Goal: Information Seeking & Learning: Check status

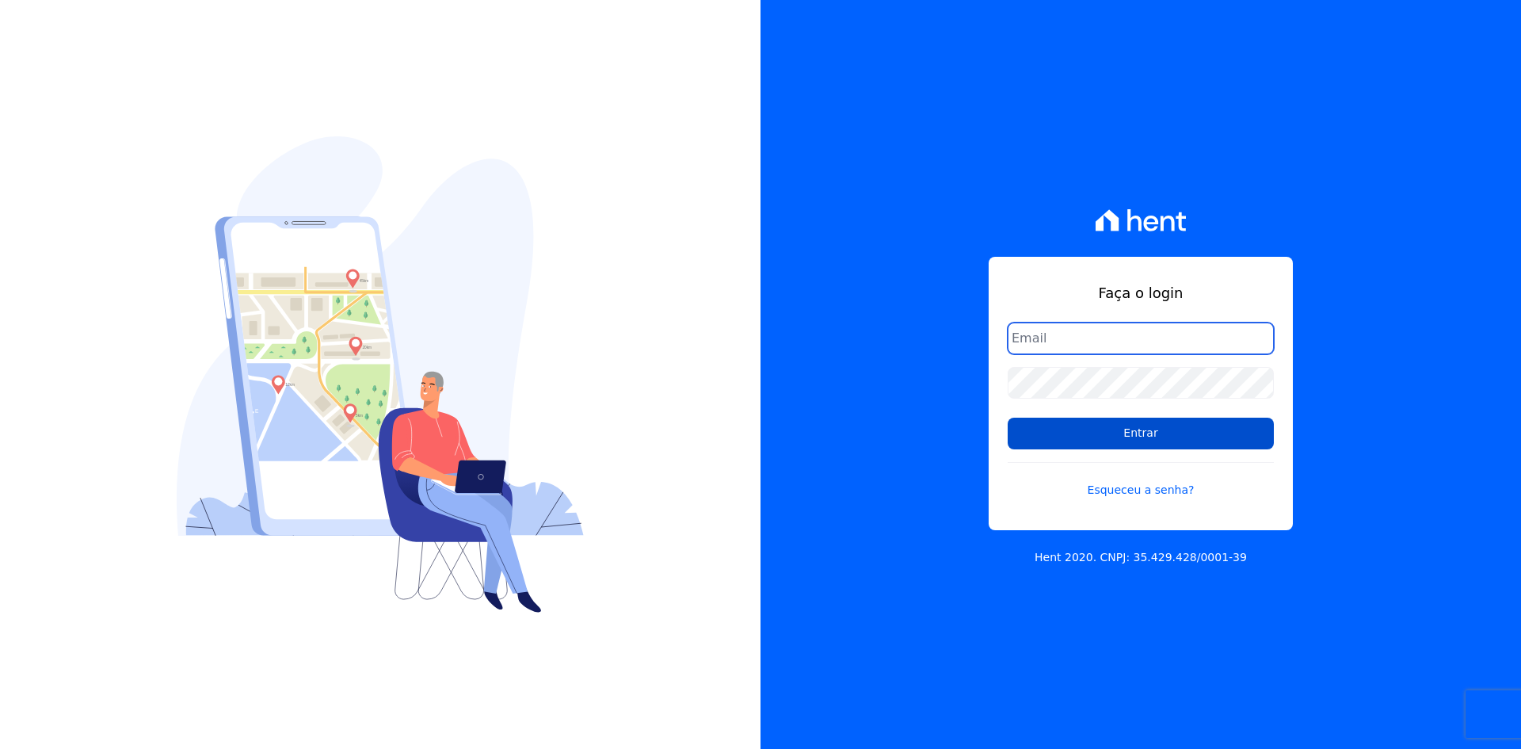
type input "[EMAIL_ADDRESS][DOMAIN_NAME]"
click at [1023, 438] on input "Entrar" at bounding box center [1141, 433] width 266 height 32
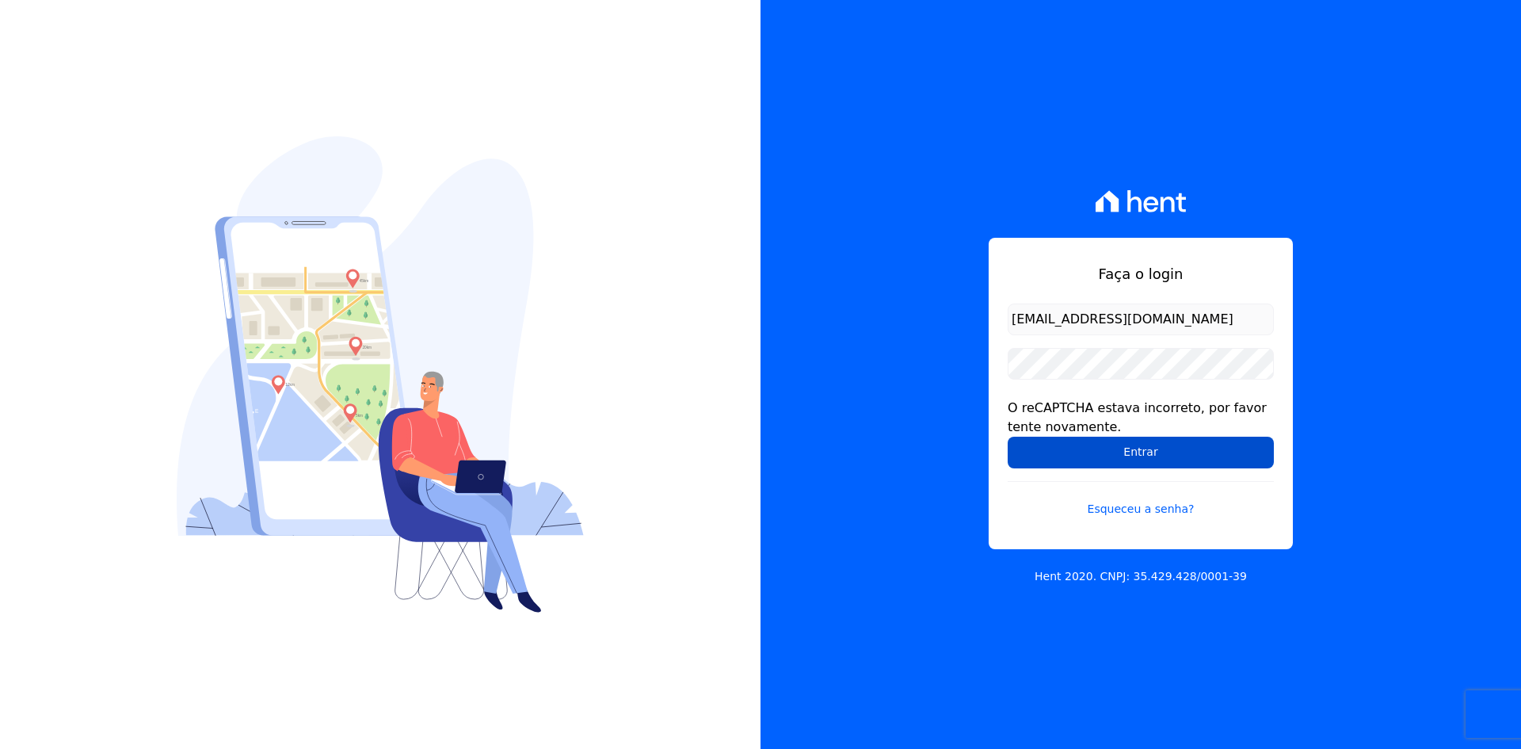
click at [1016, 455] on input "Entrar" at bounding box center [1141, 452] width 266 height 32
click at [1027, 452] on input "Entrar" at bounding box center [1141, 452] width 266 height 32
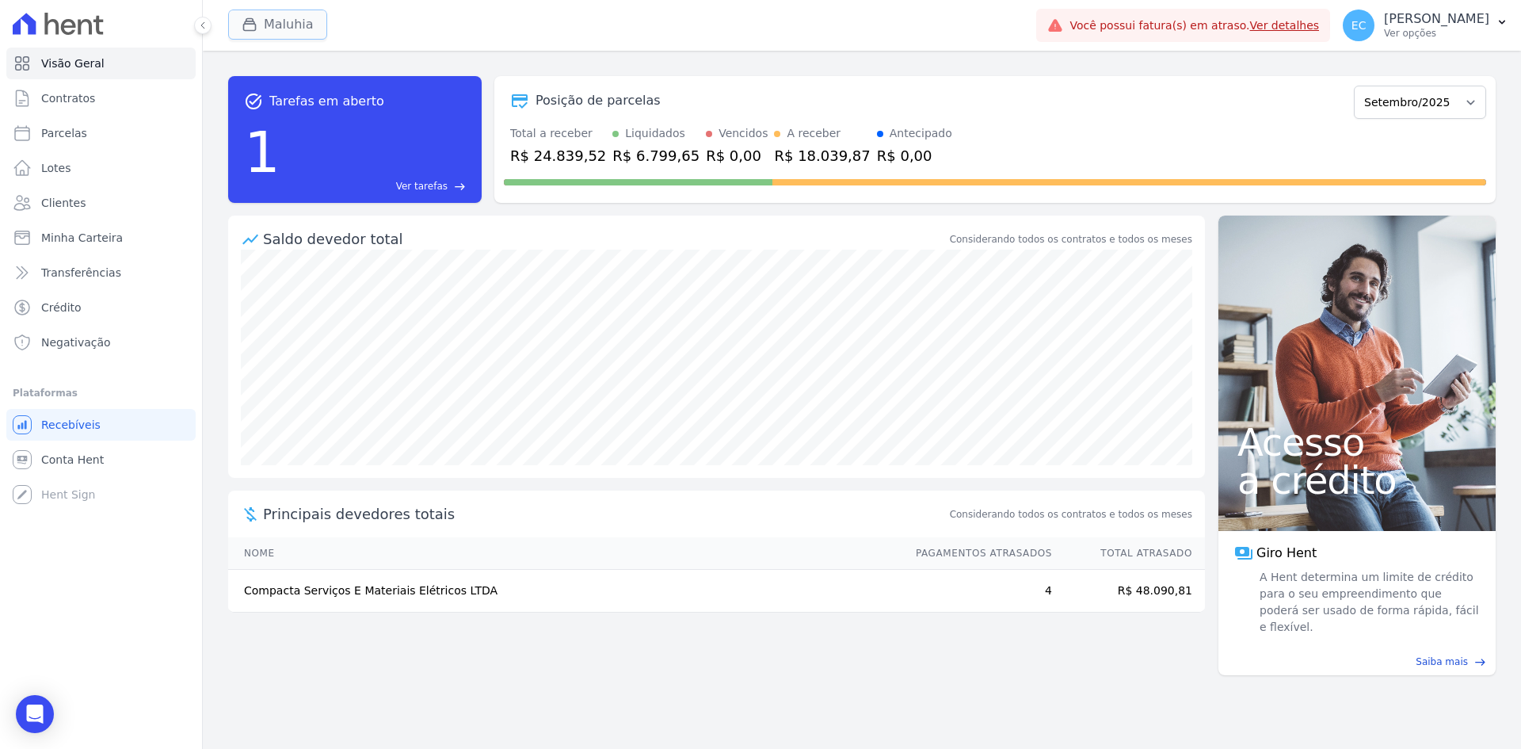
click at [253, 29] on icon "button" at bounding box center [250, 25] width 16 height 16
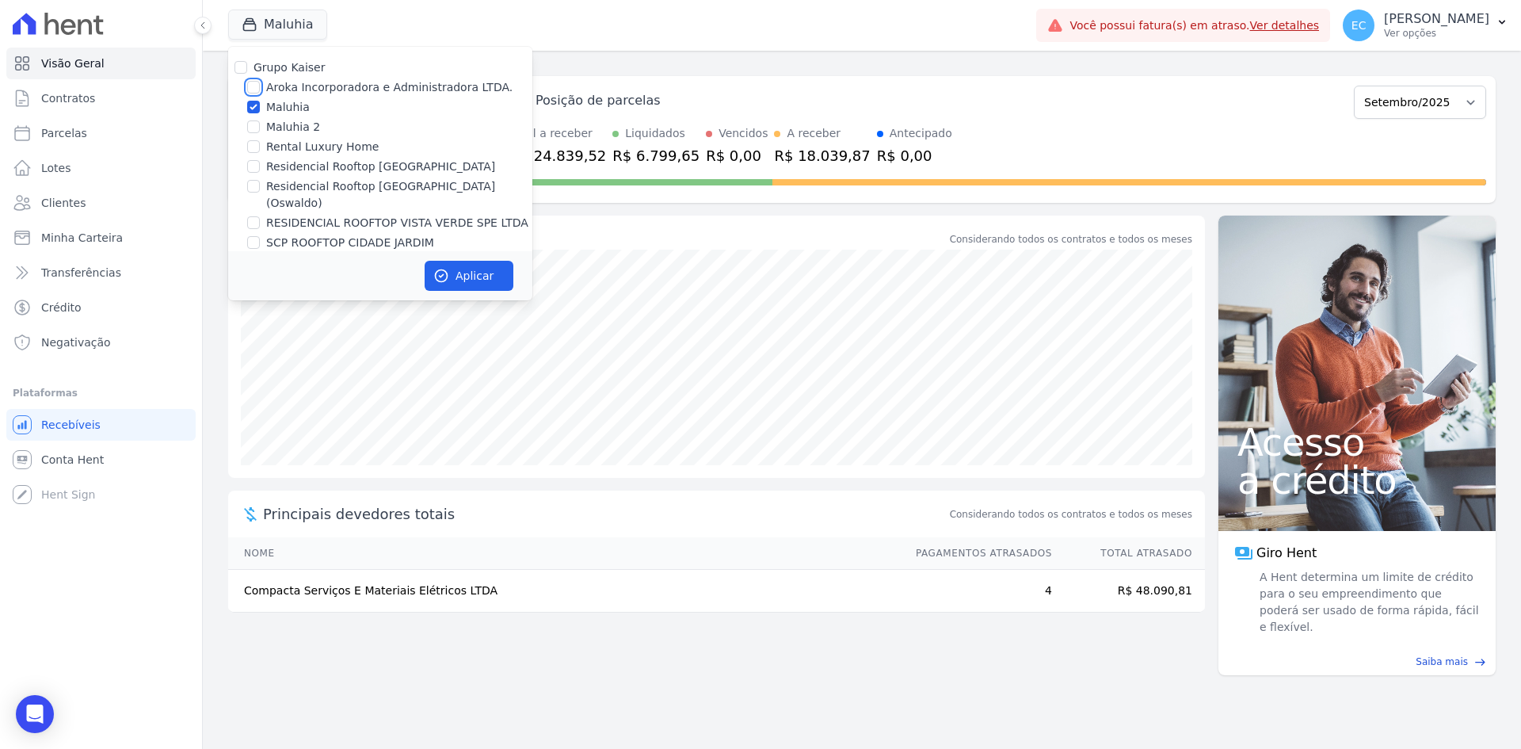
click at [255, 86] on input "Aroka Incorporadora e Administradora LTDA." at bounding box center [253, 87] width 13 height 13
checkbox input "true"
click at [253, 101] on input "Maluhia" at bounding box center [253, 107] width 13 height 13
checkbox input "false"
click at [444, 270] on icon "button" at bounding box center [441, 276] width 16 height 16
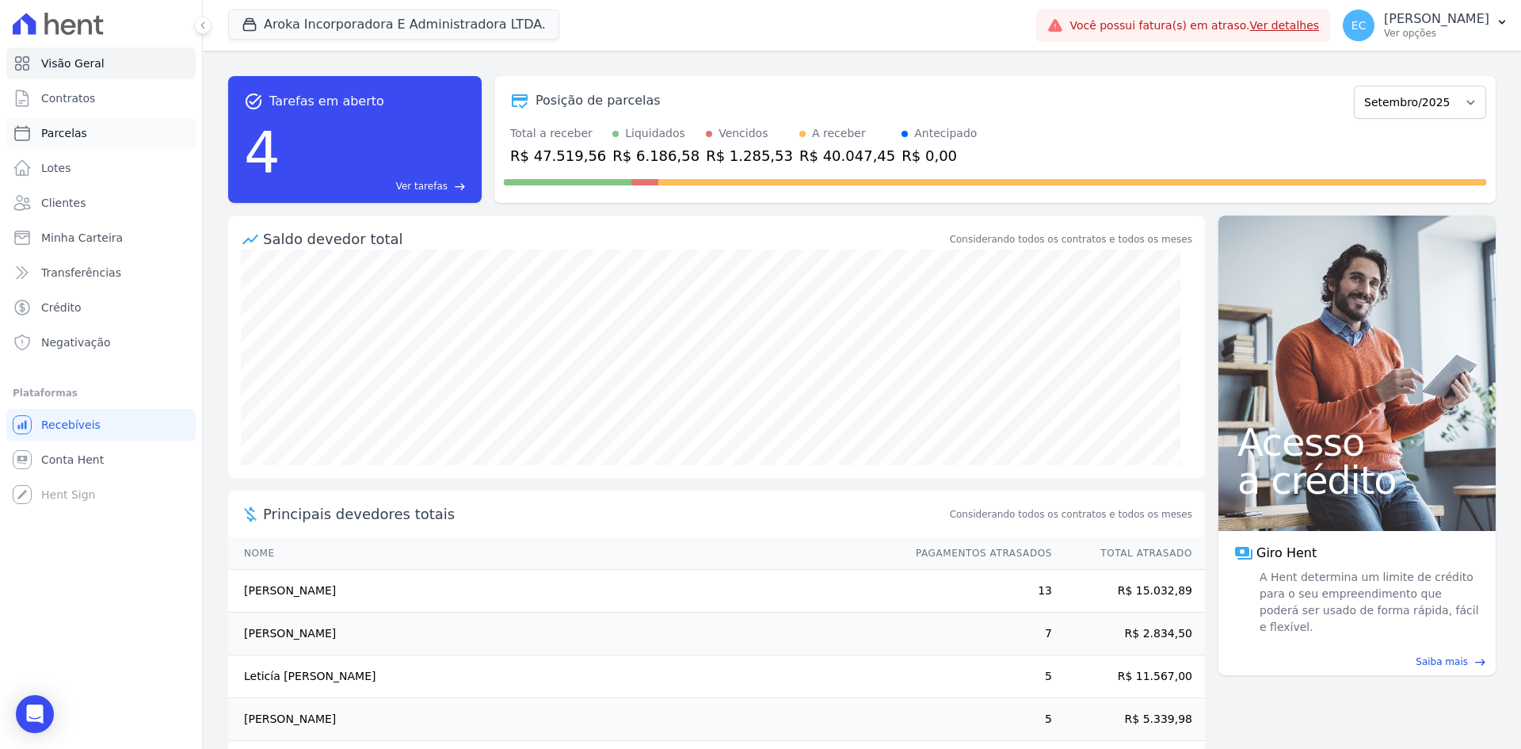
click at [105, 139] on link "Parcelas" at bounding box center [100, 133] width 189 height 32
select select
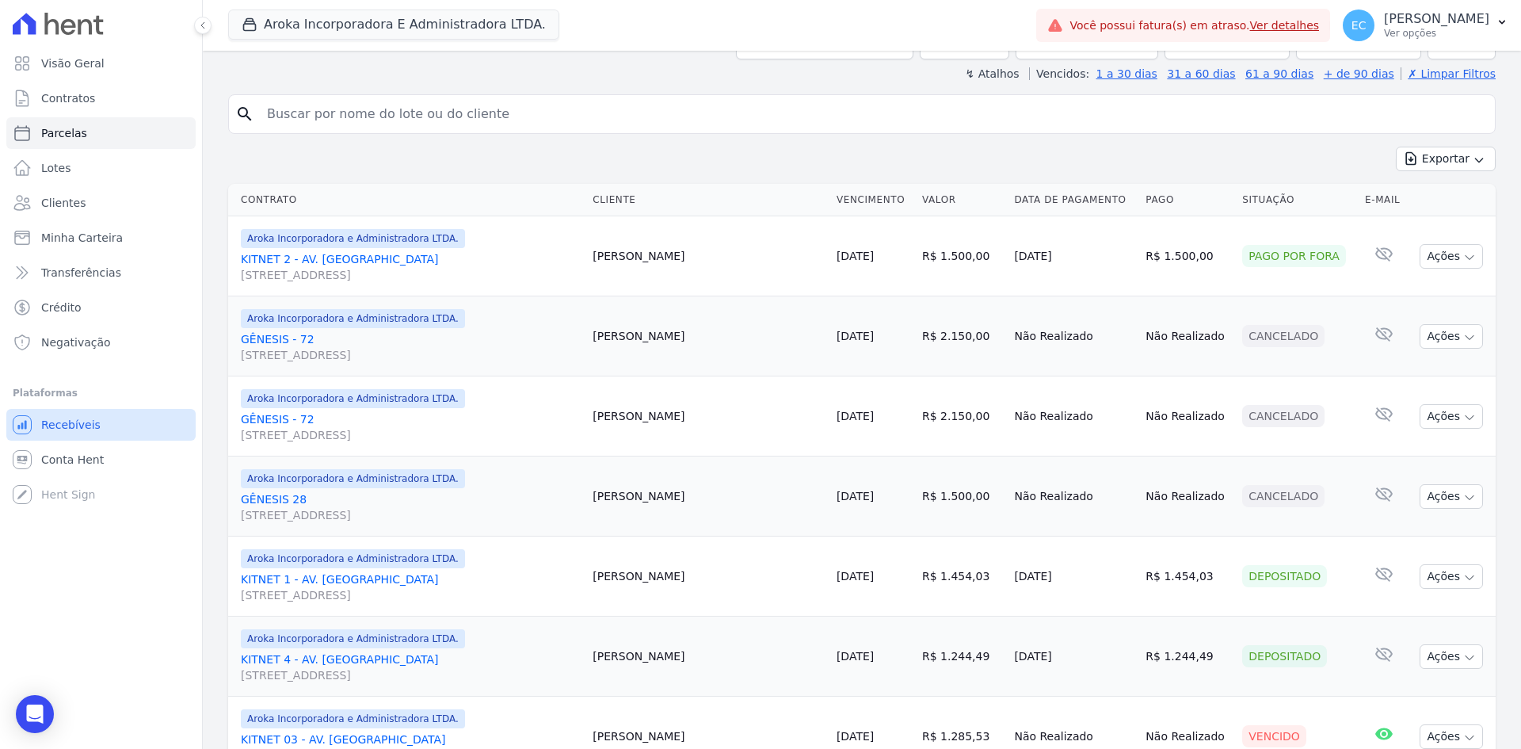
scroll to position [396, 0]
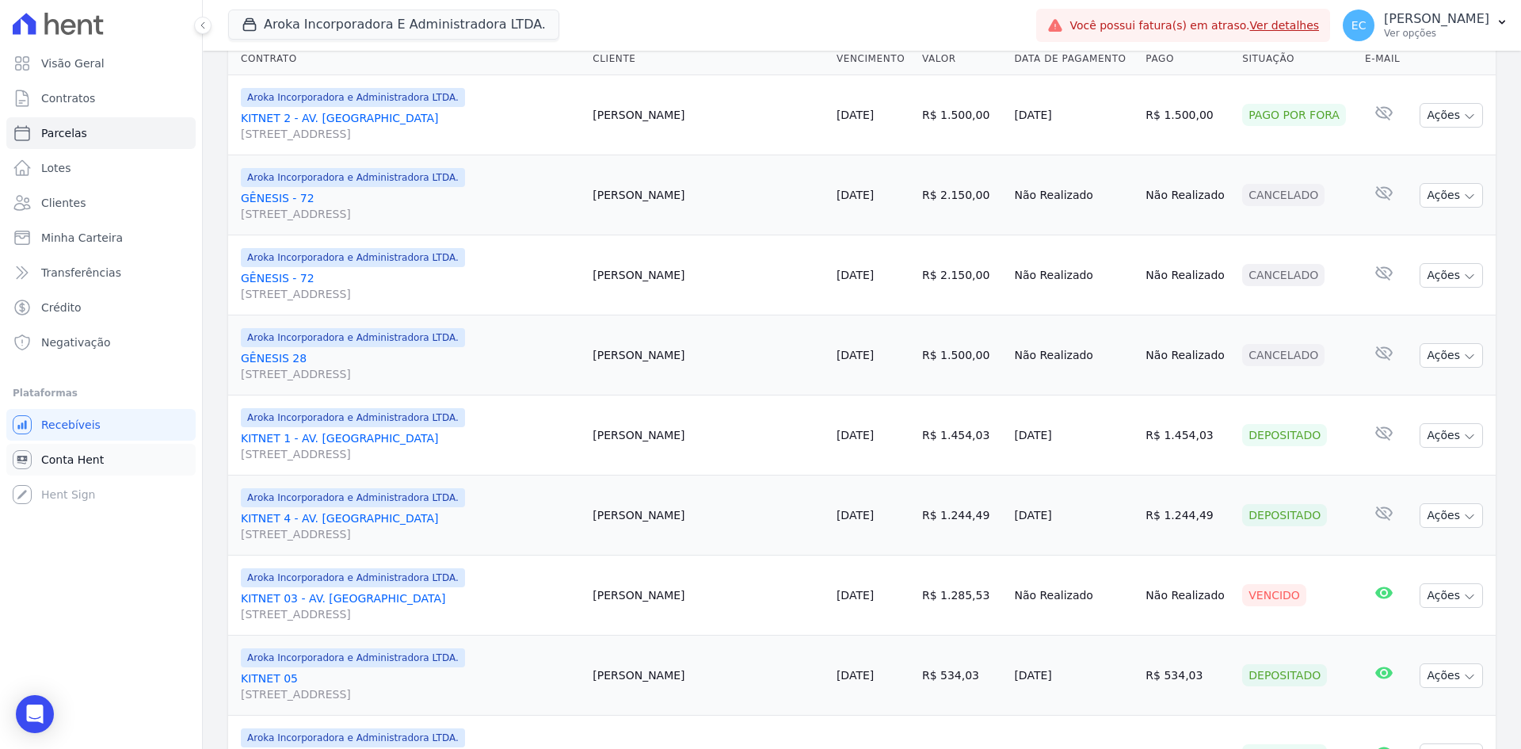
click at [87, 459] on span "Conta Hent" at bounding box center [72, 460] width 63 height 16
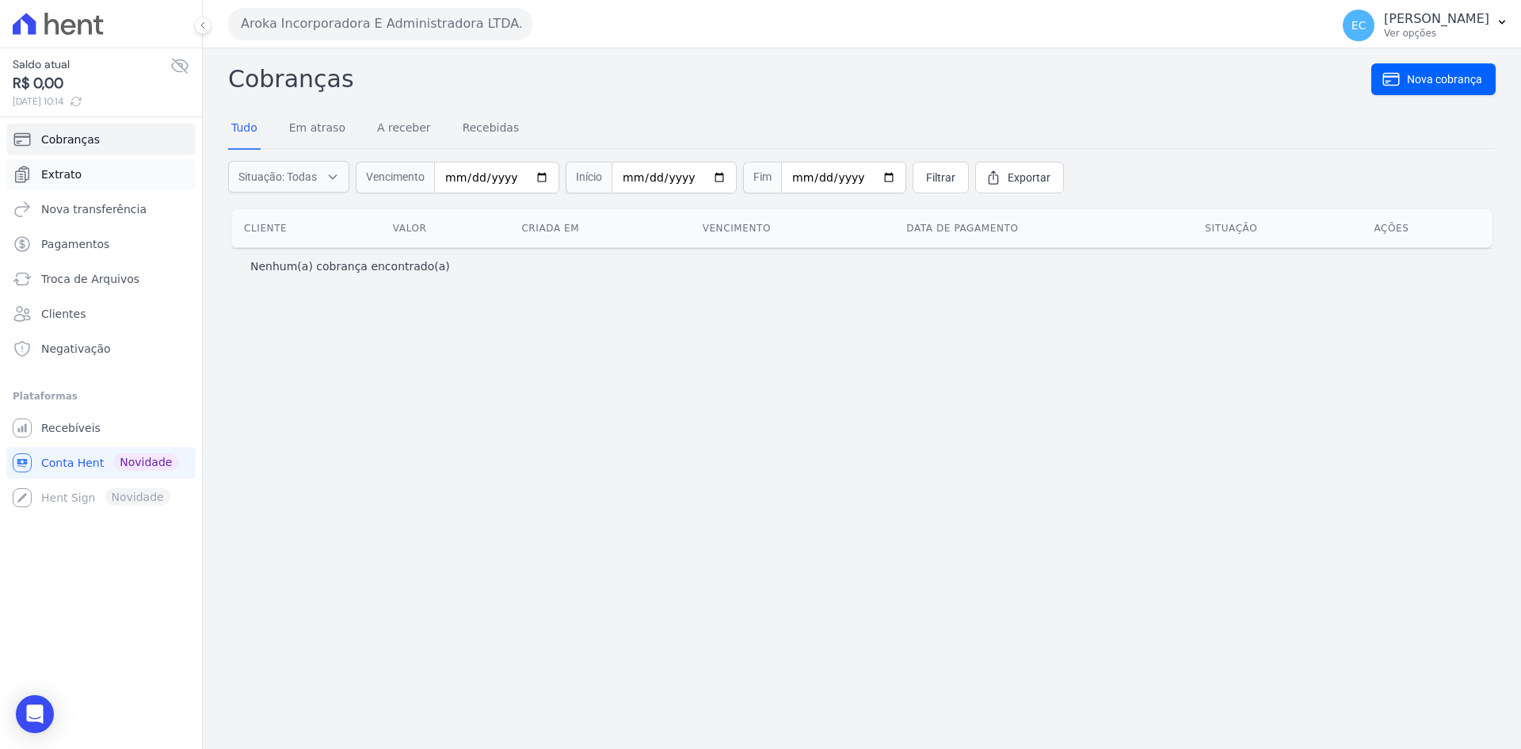
click at [112, 172] on link "Extrato" at bounding box center [100, 174] width 189 height 32
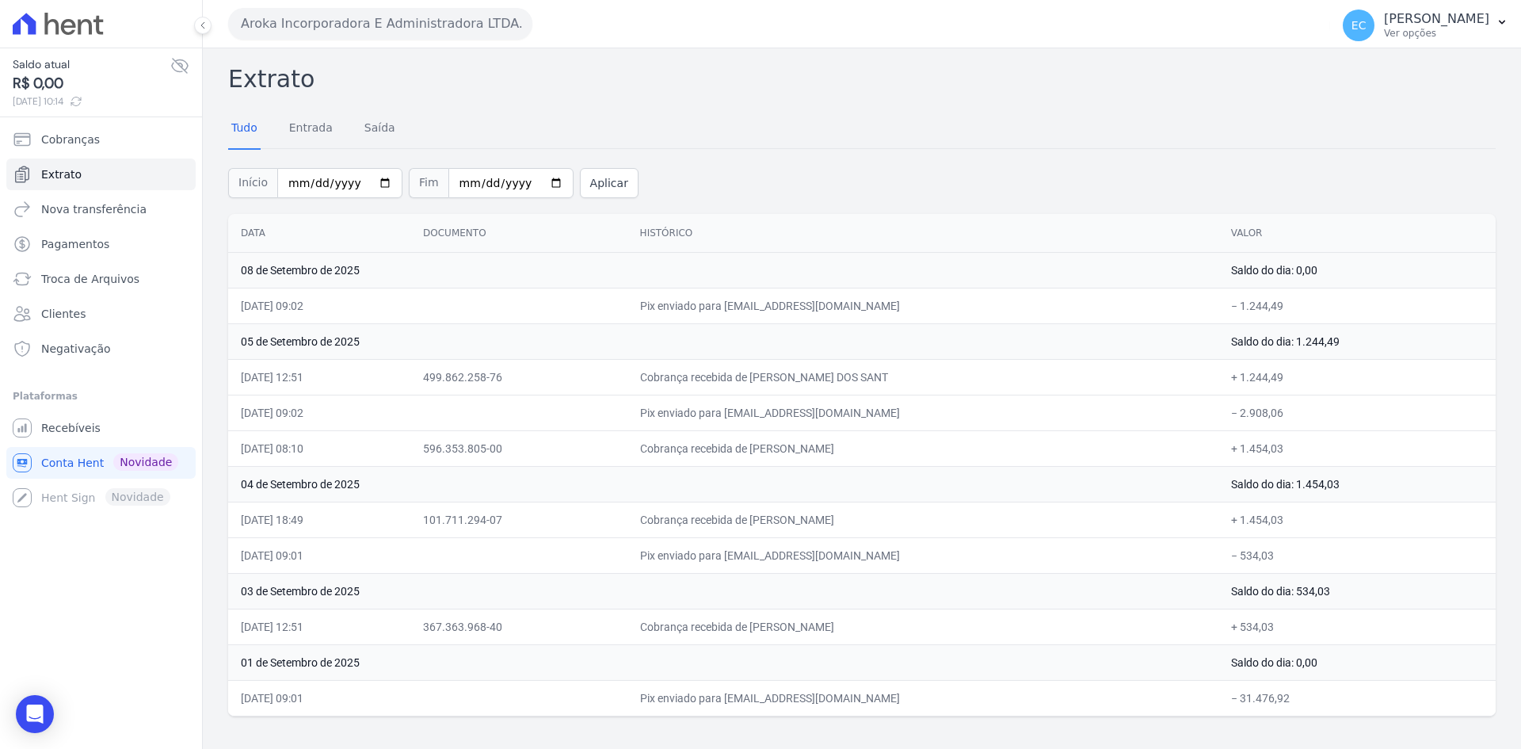
drag, startPoint x: 722, startPoint y: 623, endPoint x: 874, endPoint y: 626, distance: 151.3
click at [874, 626] on td "Cobrança recebida de Ana Paula Gomes Meira" at bounding box center [922, 626] width 591 height 36
drag, startPoint x: 748, startPoint y: 554, endPoint x: 877, endPoint y: 552, distance: 129.1
click at [877, 552] on td "Pix enviado para [EMAIL_ADDRESS][DOMAIN_NAME]" at bounding box center [922, 555] width 591 height 36
click at [949, 547] on td "Pix enviado para [EMAIL_ADDRESS][DOMAIN_NAME]" at bounding box center [922, 555] width 591 height 36
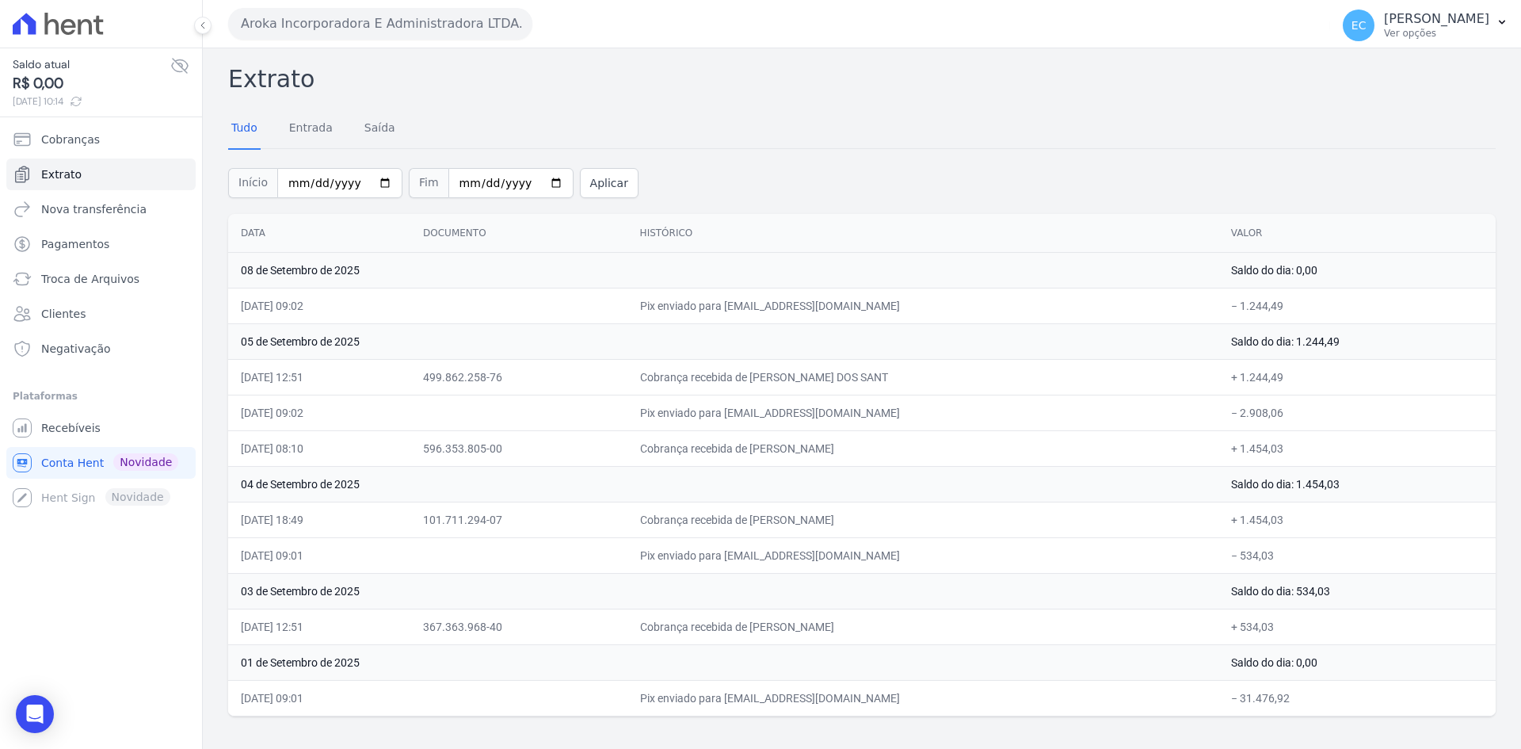
click at [1312, 517] on td "+ 1.454,03" at bounding box center [1356, 519] width 277 height 36
click at [1343, 534] on td "+ 1.454,03" at bounding box center [1356, 519] width 277 height 36
drag, startPoint x: 906, startPoint y: 449, endPoint x: 985, endPoint y: 449, distance: 79.2
click at [985, 449] on td "Cobrança recebida de Claudemir Nobrega Correa" at bounding box center [922, 448] width 591 height 36
click at [82, 421] on span "Recebíveis" at bounding box center [70, 428] width 59 height 16
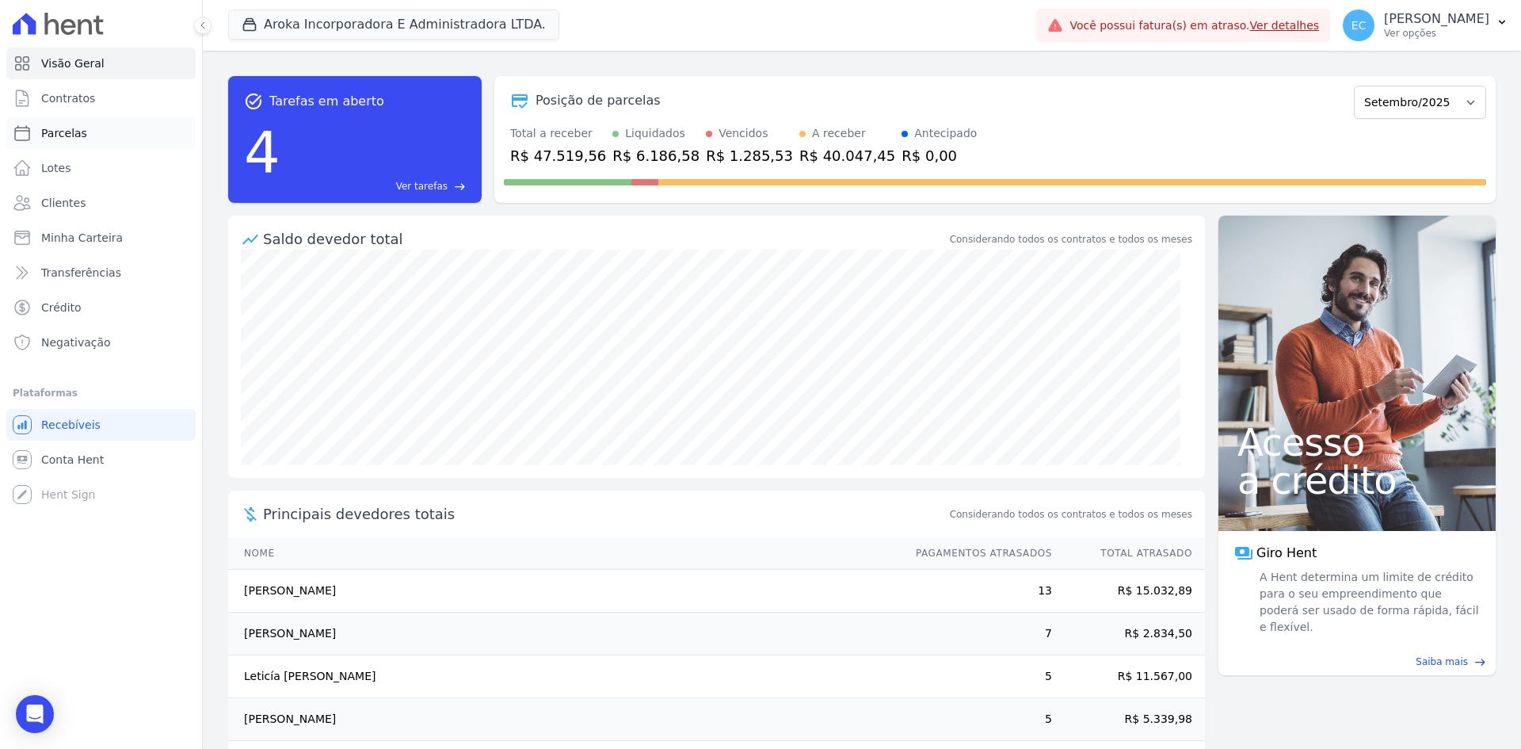
click at [65, 136] on span "Parcelas" at bounding box center [64, 133] width 46 height 16
select select
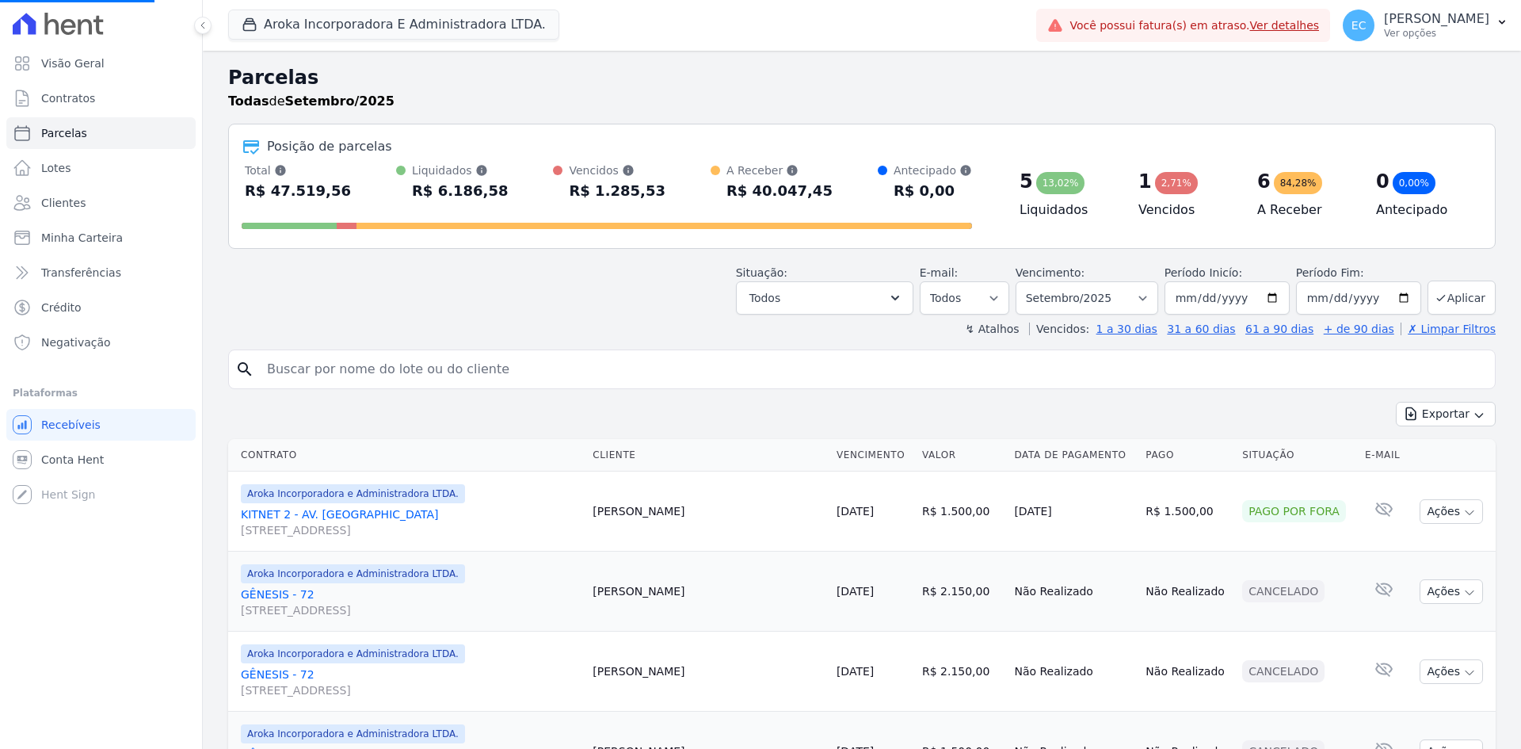
select select
click at [254, 23] on icon "button" at bounding box center [250, 25] width 12 height 12
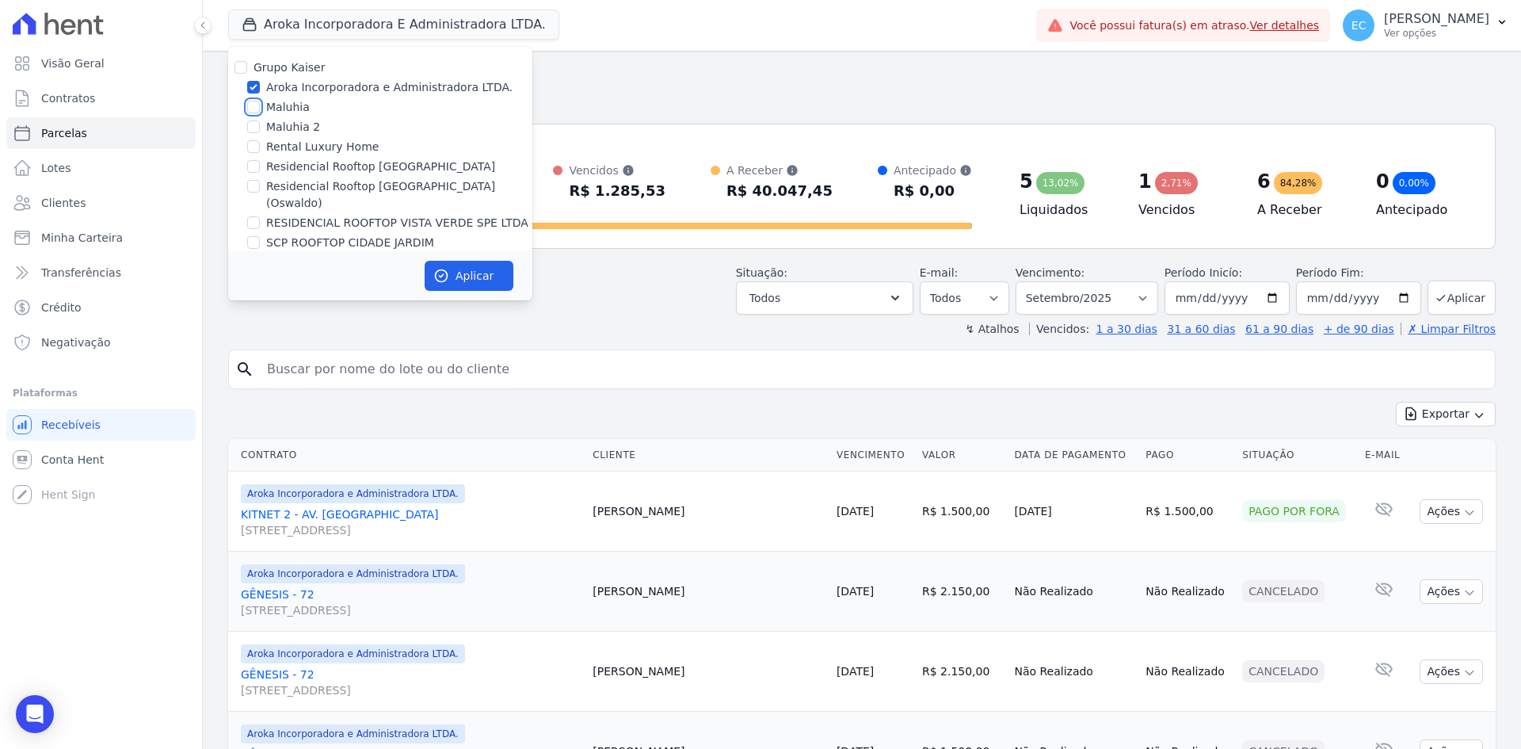
click at [251, 105] on input "Maluhia" at bounding box center [253, 107] width 13 height 13
checkbox input "true"
click at [250, 85] on input "Aroka Incorporadora e Administradora LTDA." at bounding box center [253, 87] width 13 height 13
checkbox input "false"
click at [433, 261] on button "Aplicar" at bounding box center [469, 276] width 89 height 30
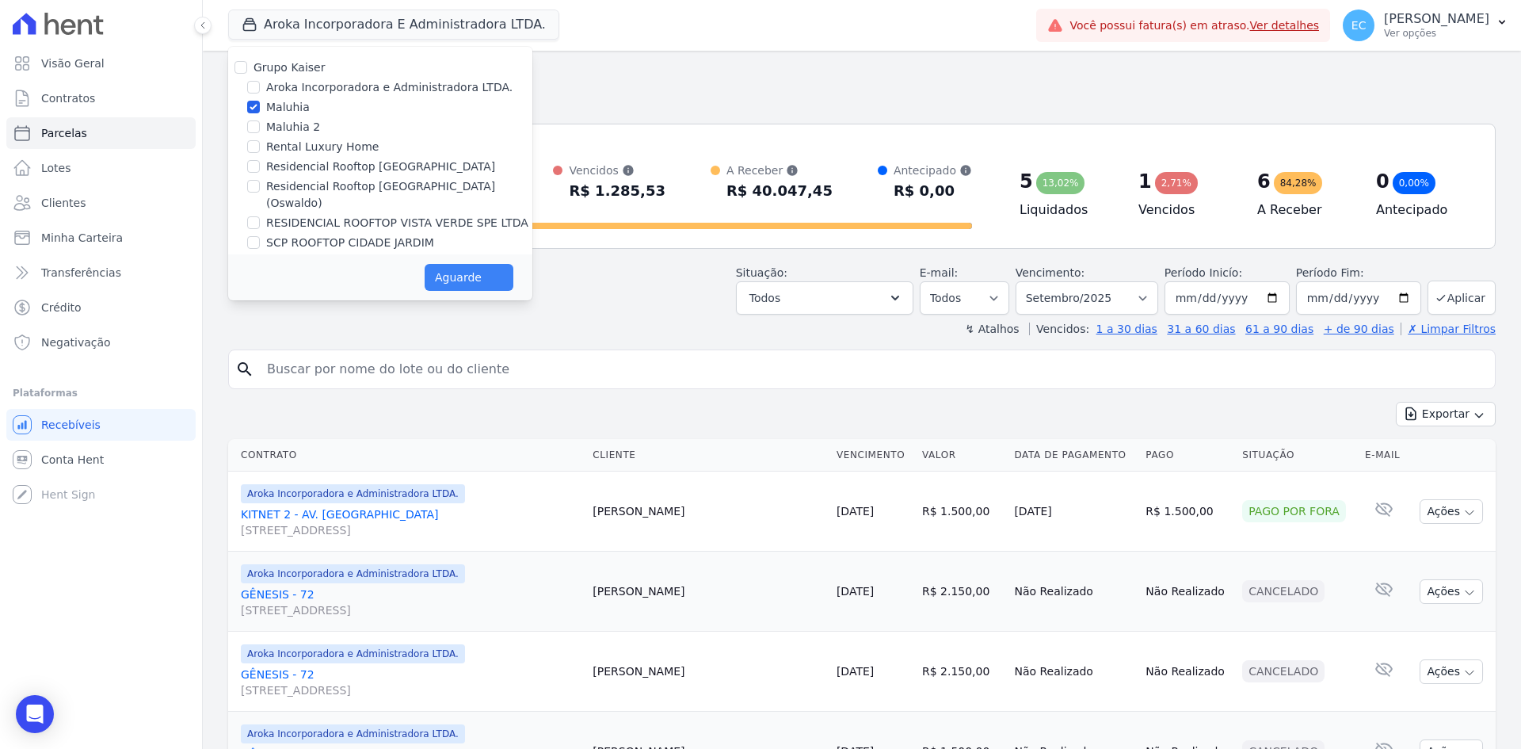
select select
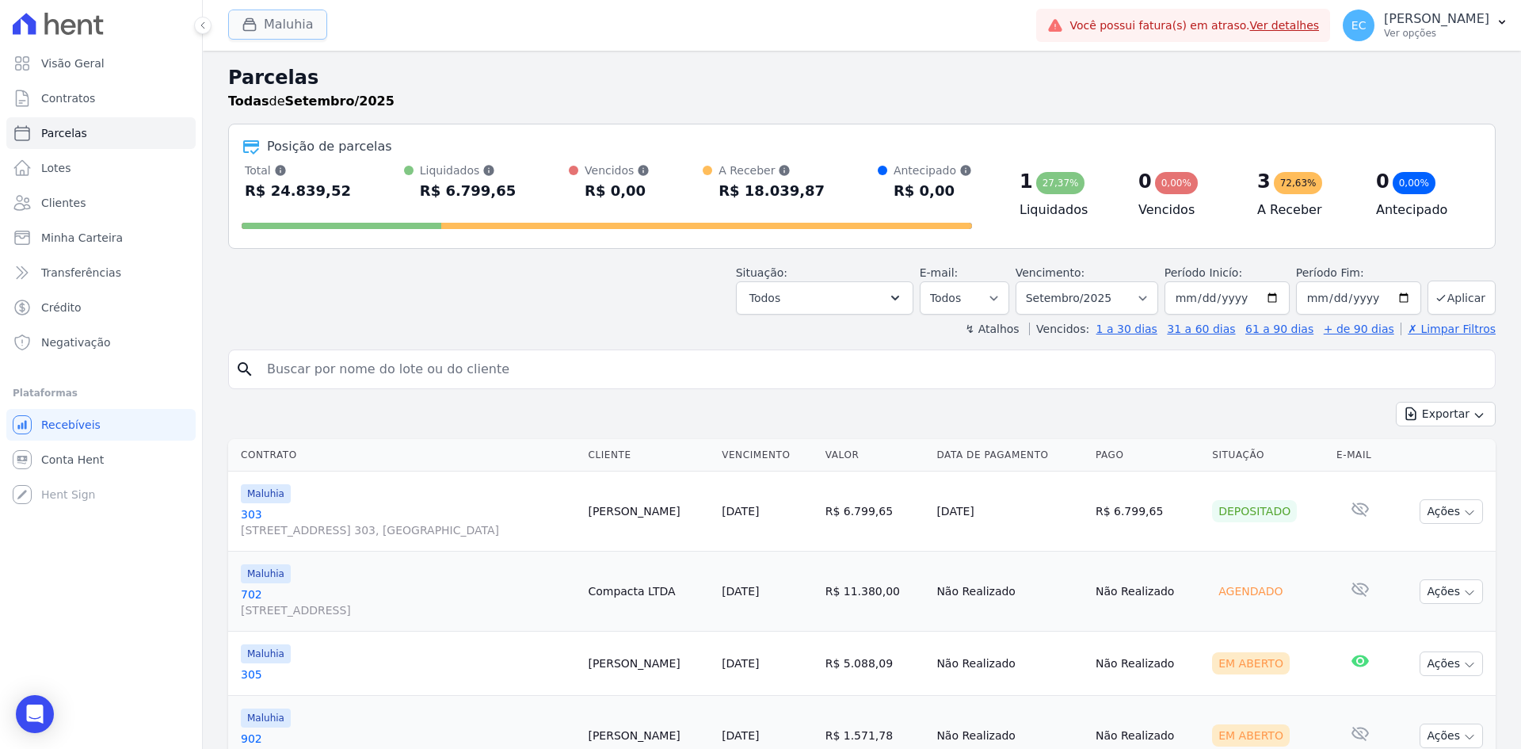
click at [251, 28] on icon "button" at bounding box center [250, 25] width 16 height 16
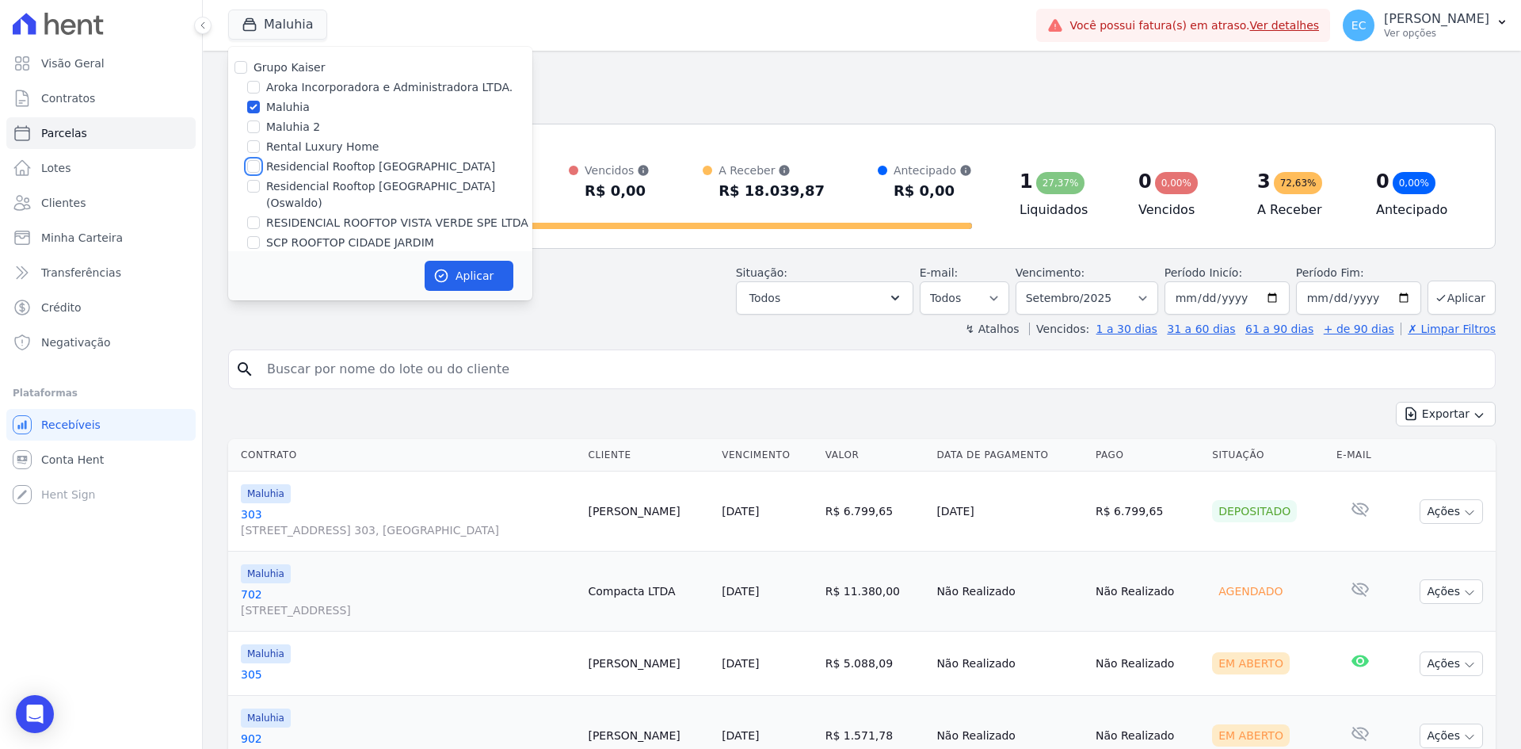
click at [254, 166] on input "Residencial Rooftop [GEOGRAPHIC_DATA]" at bounding box center [253, 166] width 13 height 13
checkbox input "true"
click at [250, 102] on input "Maluhia" at bounding box center [253, 107] width 13 height 13
checkbox input "false"
click at [442, 261] on button "Aplicar" at bounding box center [469, 276] width 89 height 30
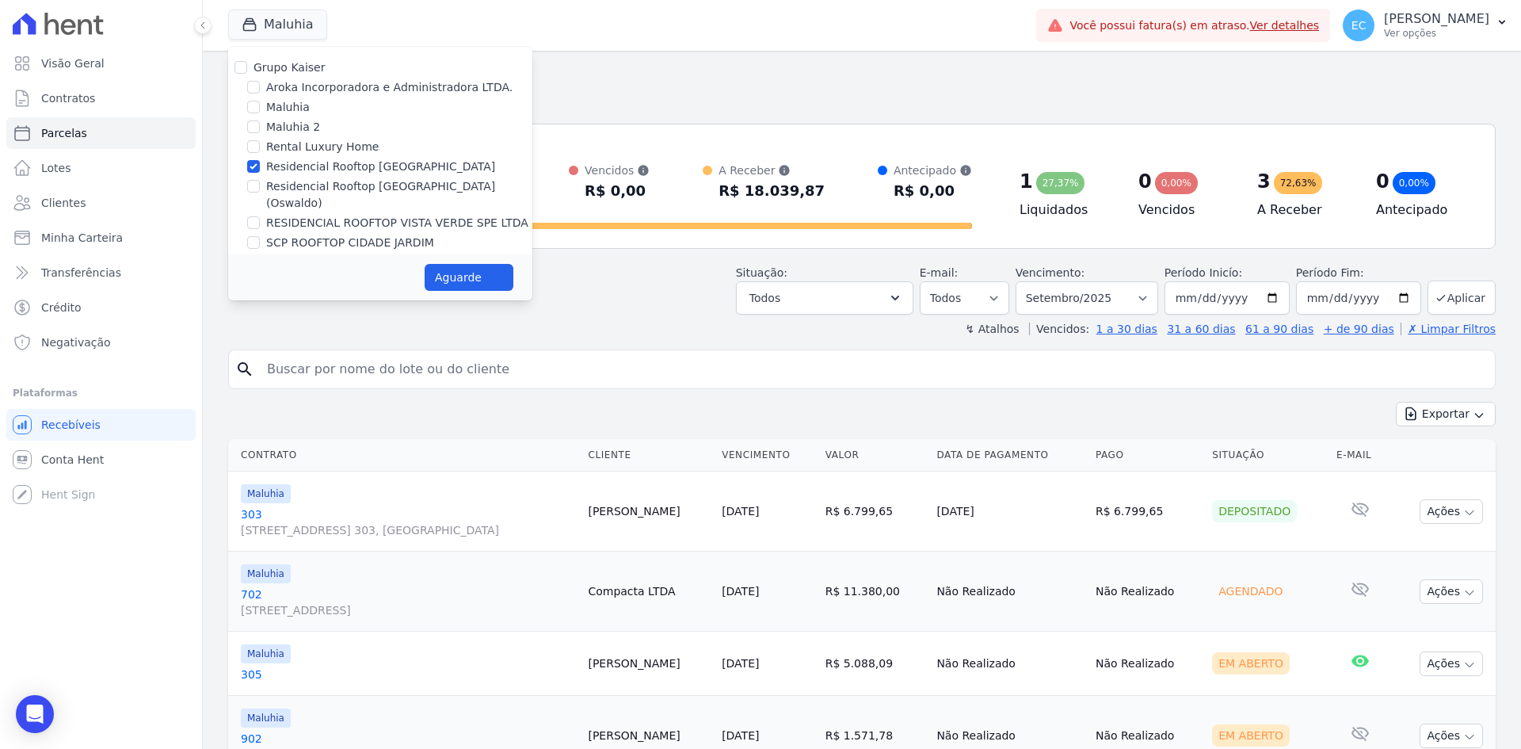
select select
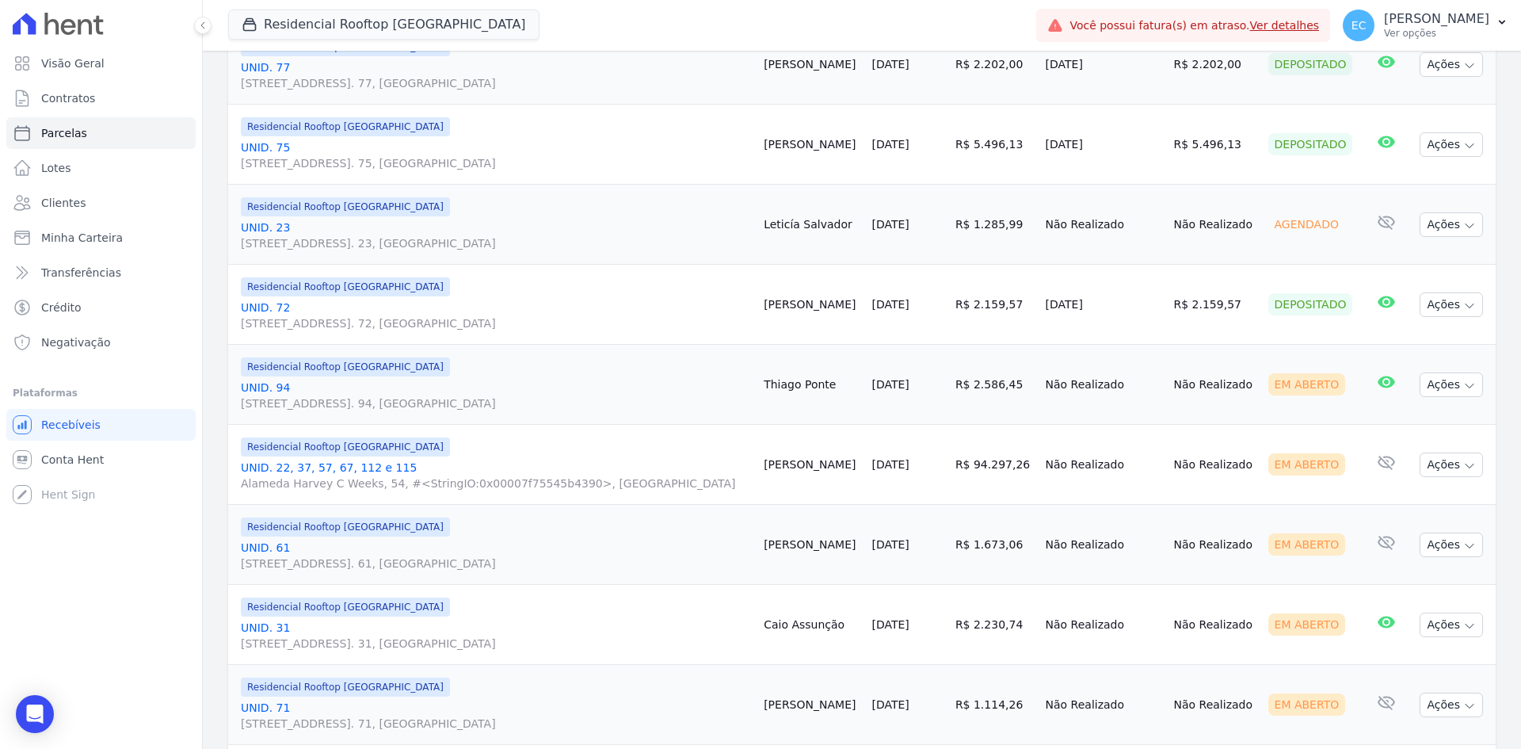
scroll to position [555, 0]
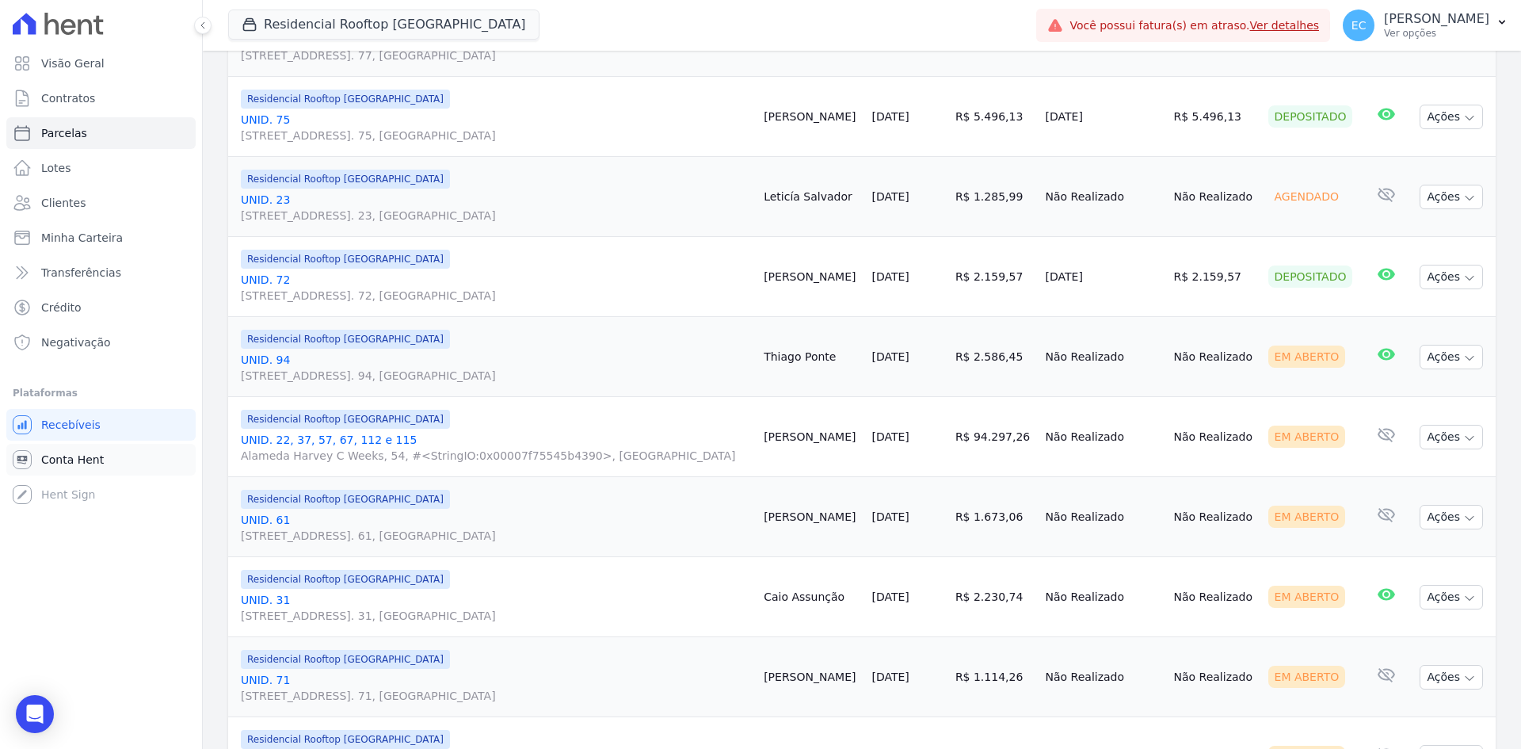
click at [134, 467] on link "Conta Hent" at bounding box center [100, 460] width 189 height 32
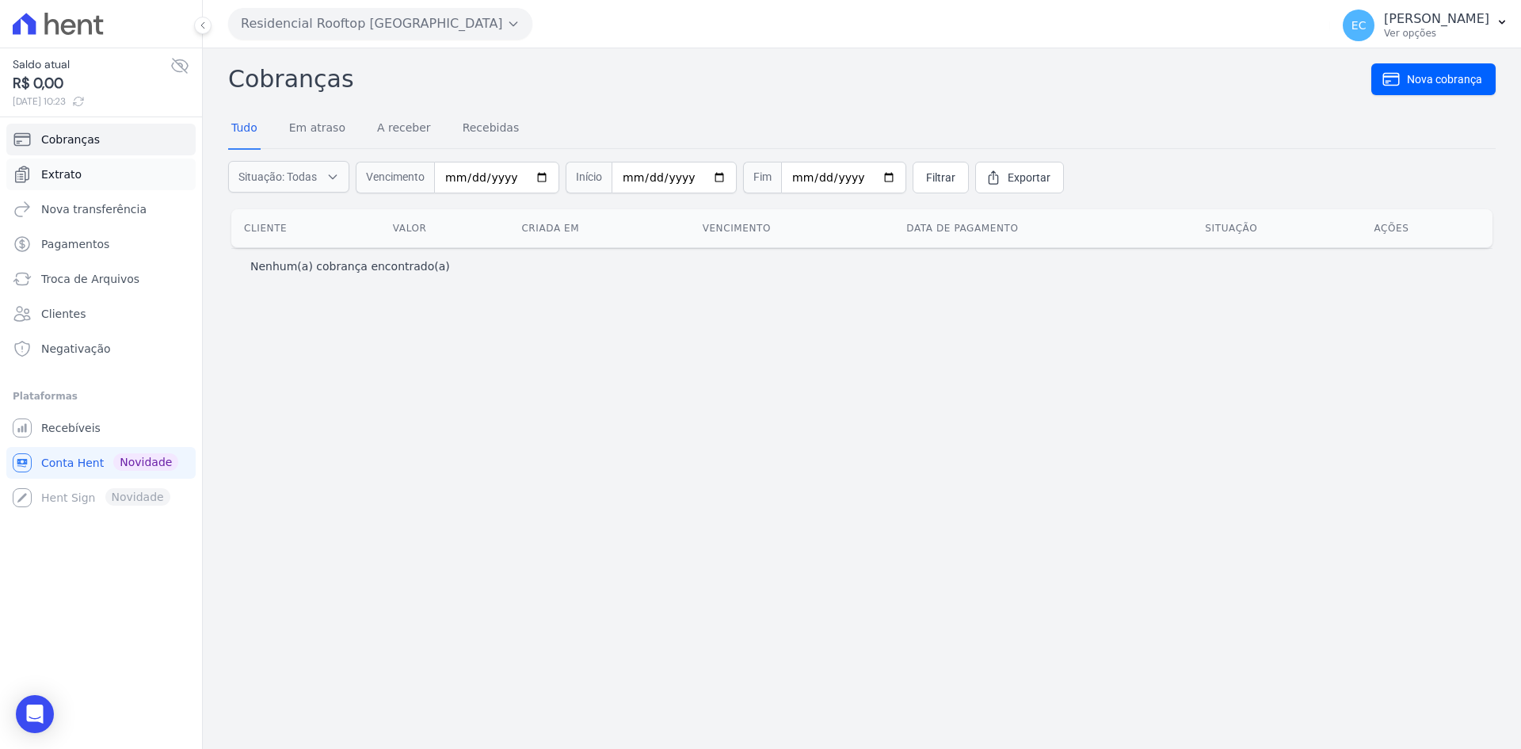
click at [97, 171] on link "Extrato" at bounding box center [100, 174] width 189 height 32
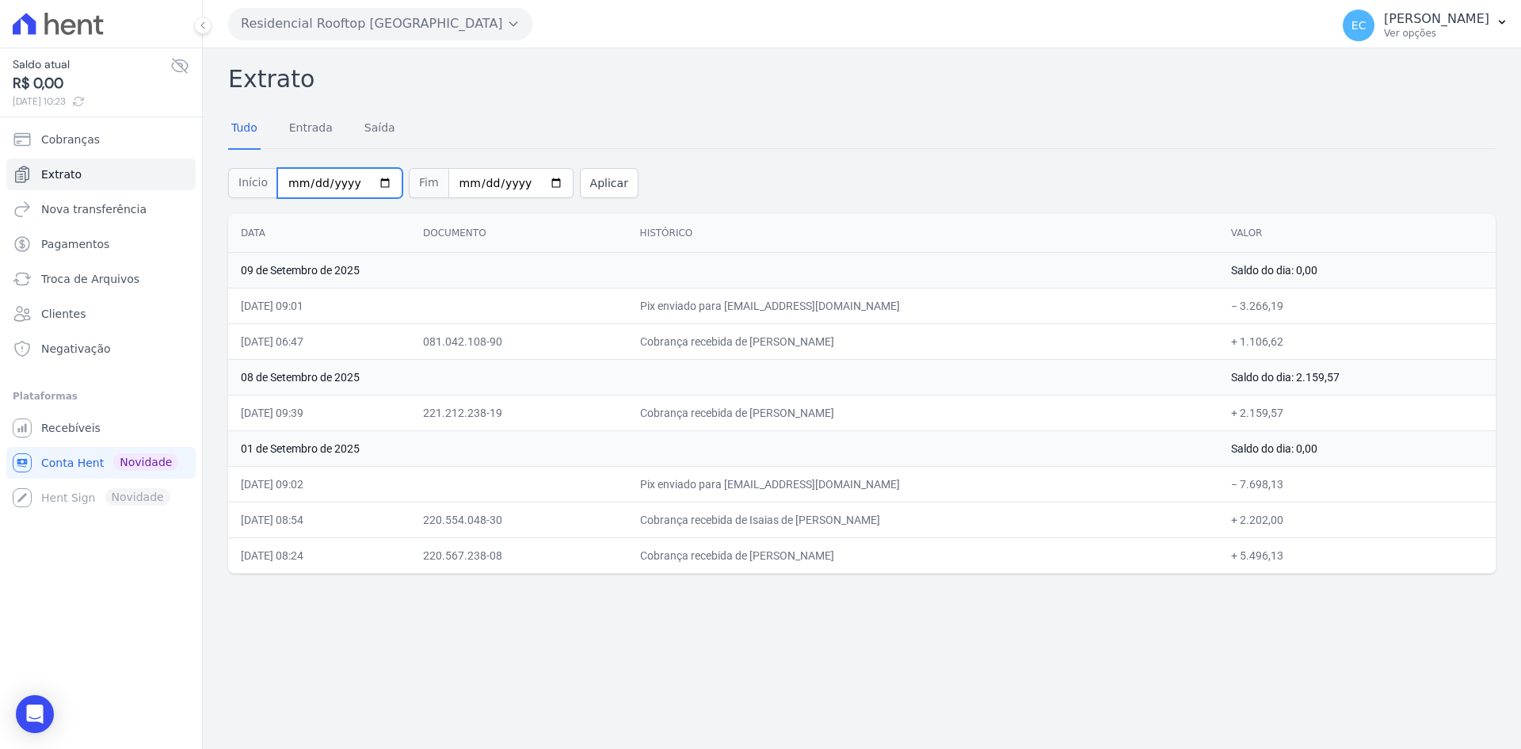
click at [289, 183] on input "[DATE]" at bounding box center [339, 183] width 125 height 30
type input "2025-09-20"
type input "[DATE]"
click at [599, 178] on button "Aplicar" at bounding box center [609, 183] width 59 height 30
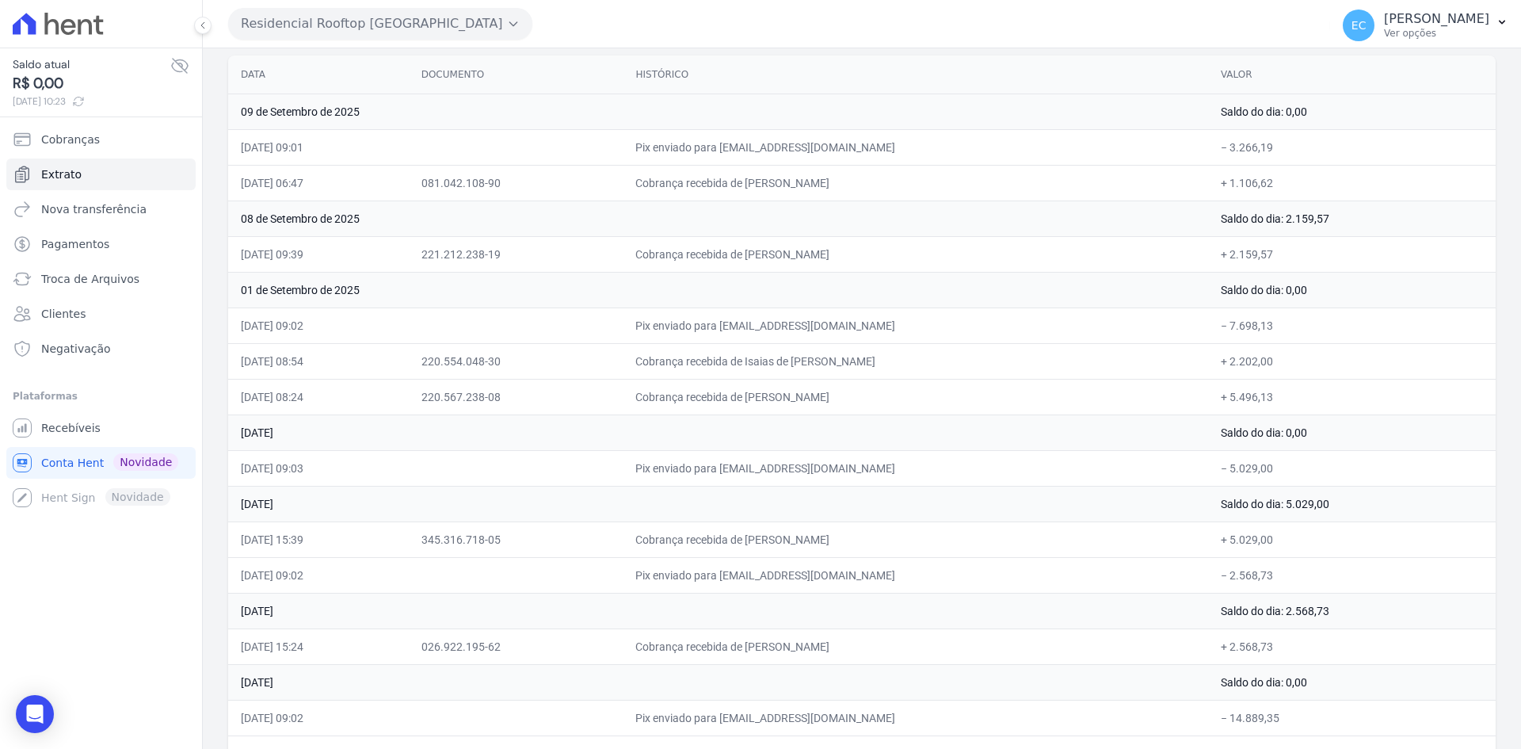
scroll to position [79, 0]
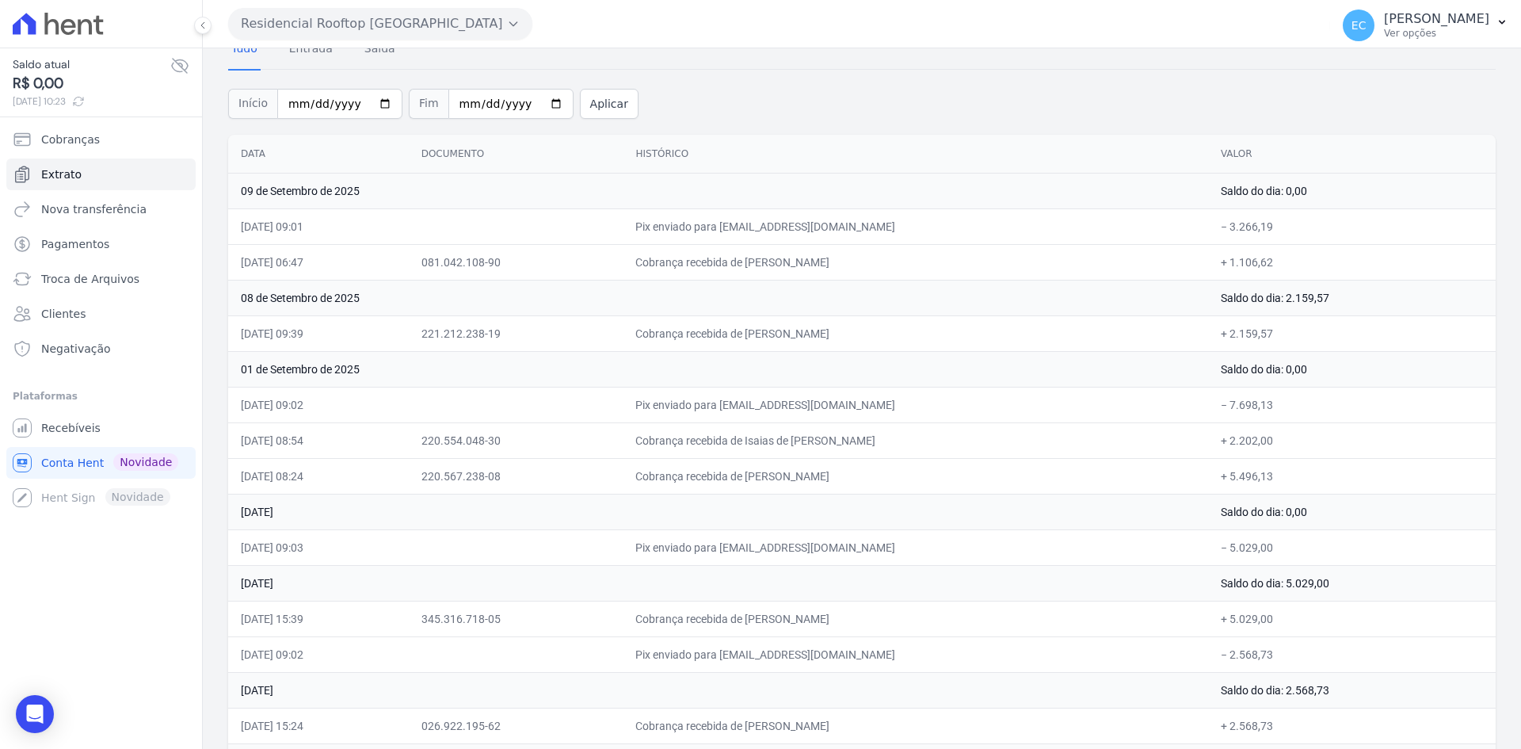
drag, startPoint x: 883, startPoint y: 479, endPoint x: 966, endPoint y: 481, distance: 82.4
click at [966, 481] on td "Cobrança recebida de [PERSON_NAME]" at bounding box center [915, 476] width 585 height 36
click at [980, 496] on td "[DATE]" at bounding box center [718, 512] width 980 height 36
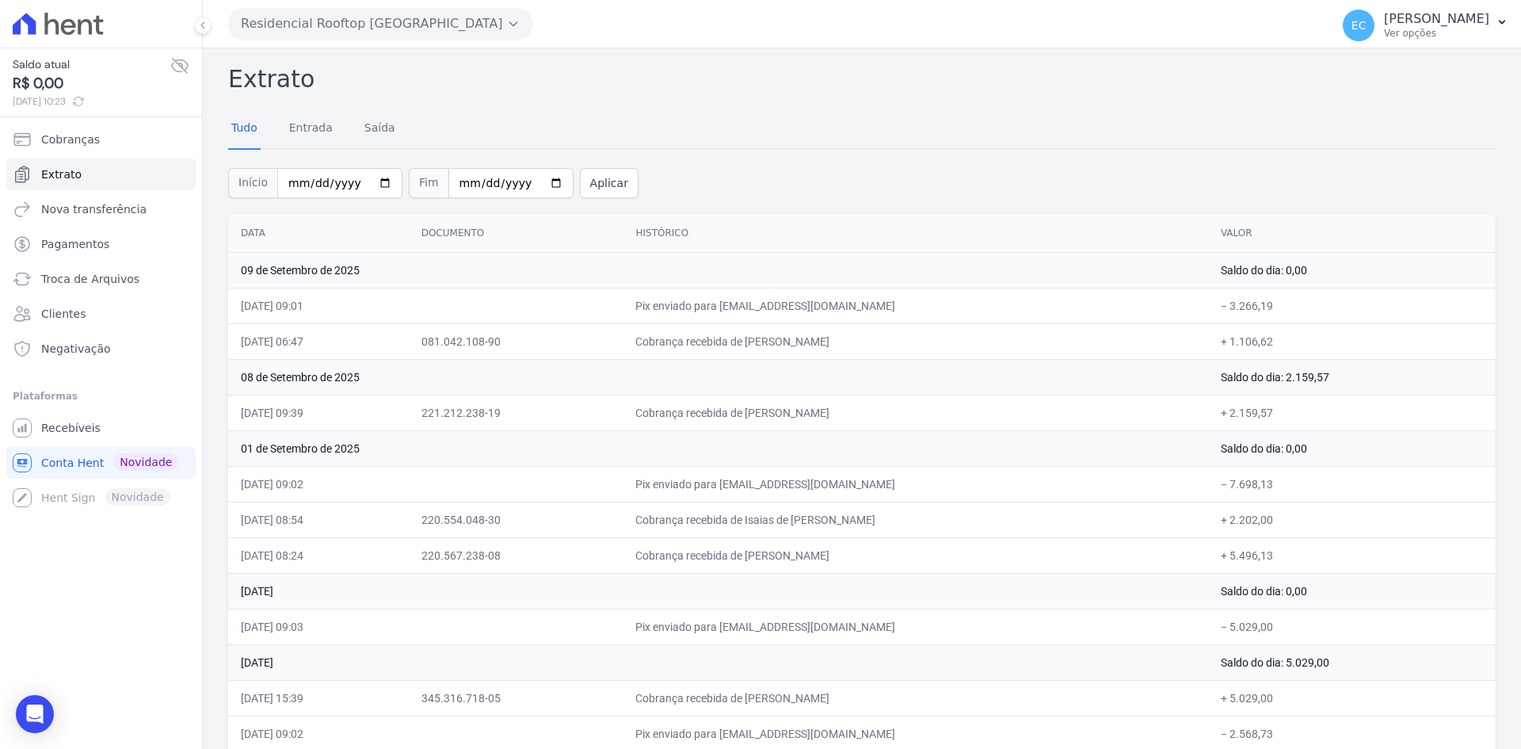
drag, startPoint x: 875, startPoint y: 527, endPoint x: 945, endPoint y: 527, distance: 69.7
click at [945, 527] on td "Cobrança recebida de Isaias de [PERSON_NAME]" at bounding box center [915, 519] width 585 height 36
click at [927, 440] on td "01 de Setembro de 2025" at bounding box center [718, 448] width 980 height 36
drag, startPoint x: 670, startPoint y: 341, endPoint x: 838, endPoint y: 344, distance: 168.0
click at [838, 344] on td "Cobrança recebida de [PERSON_NAME]" at bounding box center [915, 341] width 585 height 36
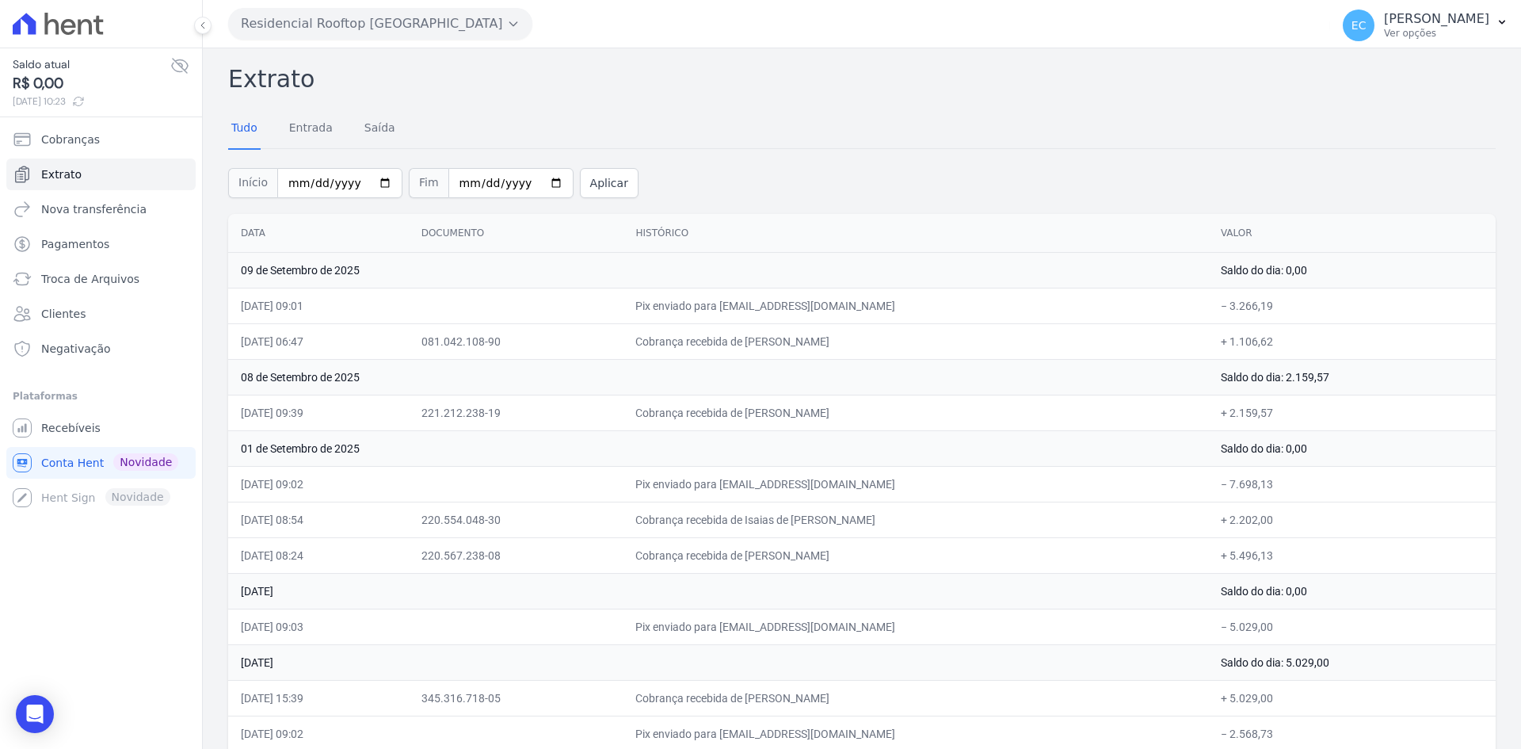
click at [806, 377] on td "08 de Setembro de 2025" at bounding box center [718, 377] width 980 height 36
click at [82, 421] on span "Recebíveis" at bounding box center [70, 428] width 59 height 16
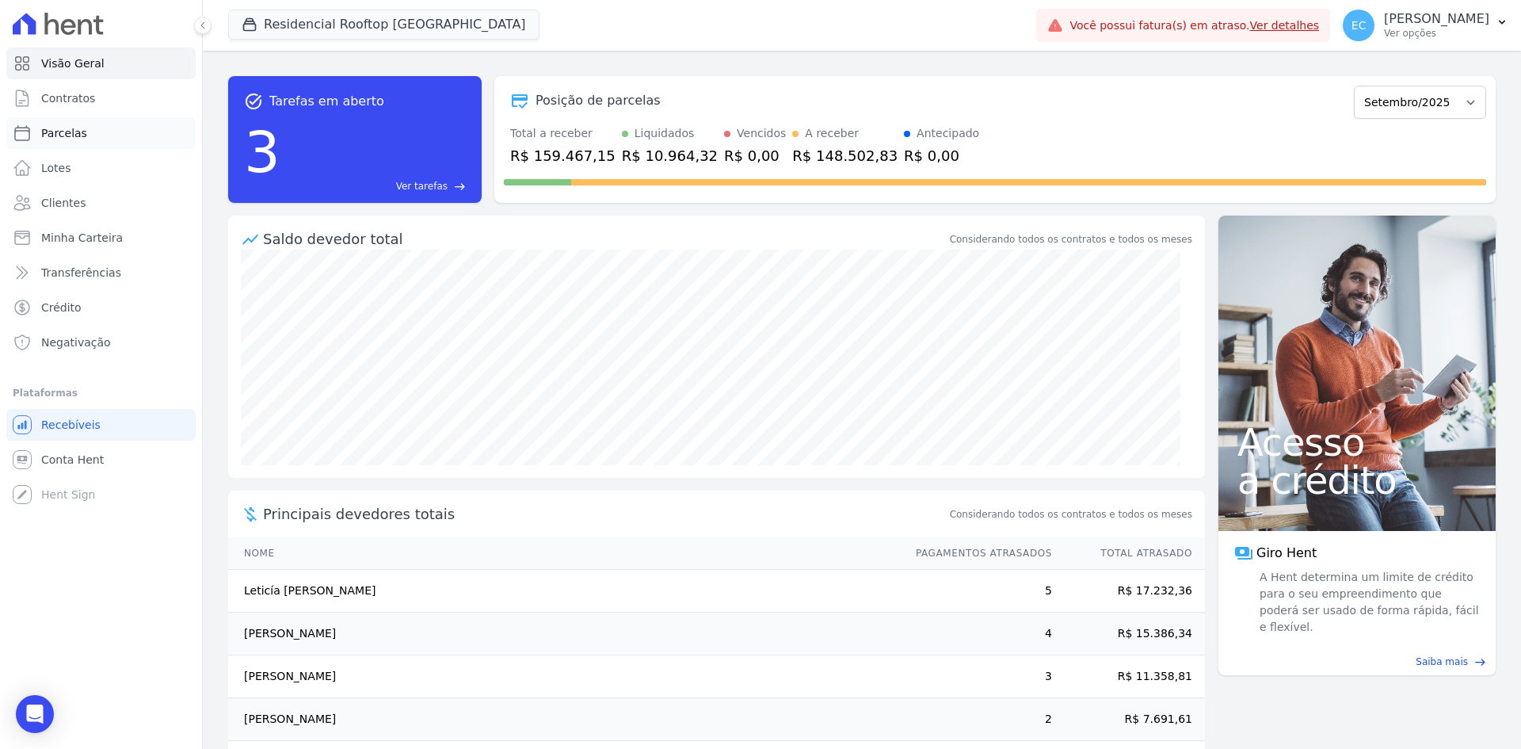
click at [97, 132] on link "Parcelas" at bounding box center [100, 133] width 189 height 32
select select
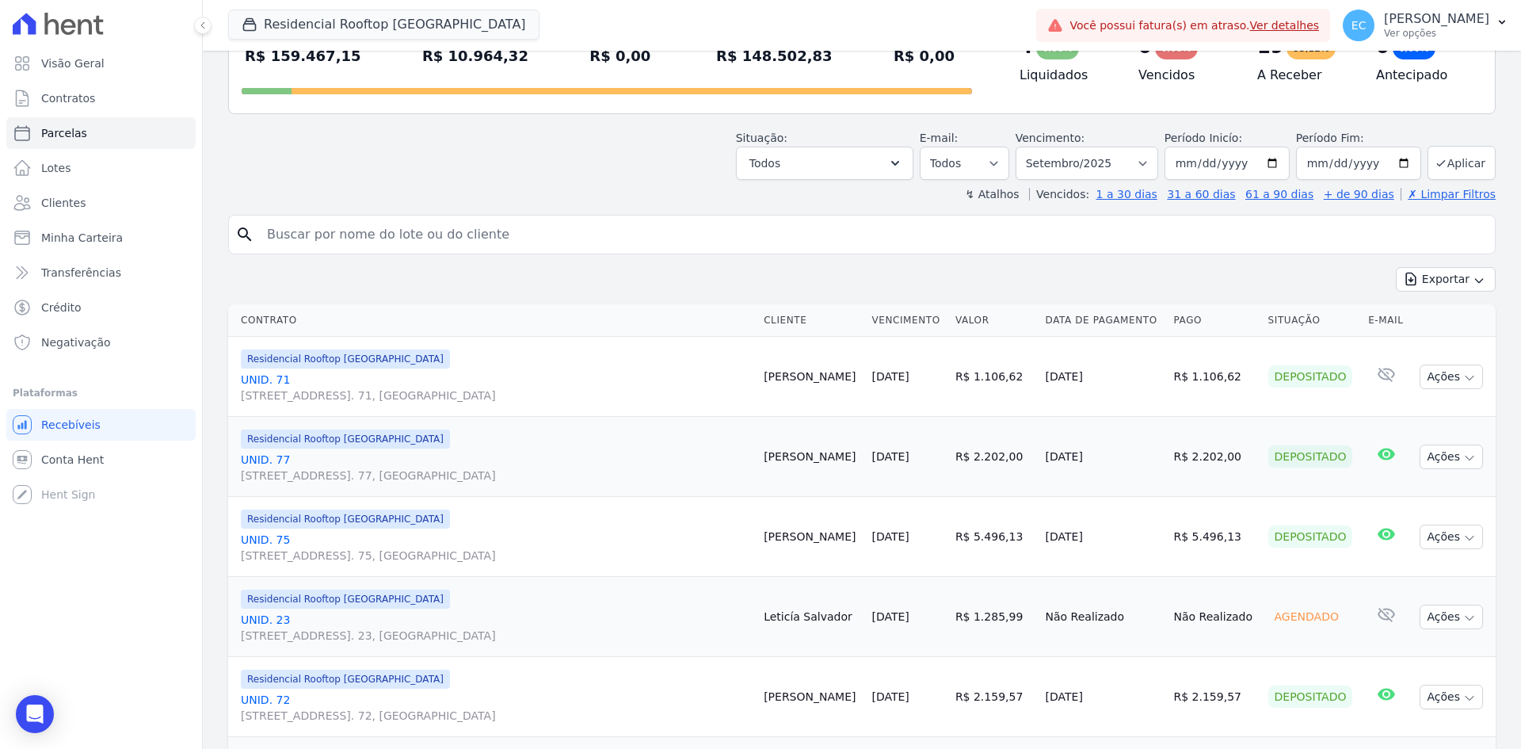
scroll to position [158, 0]
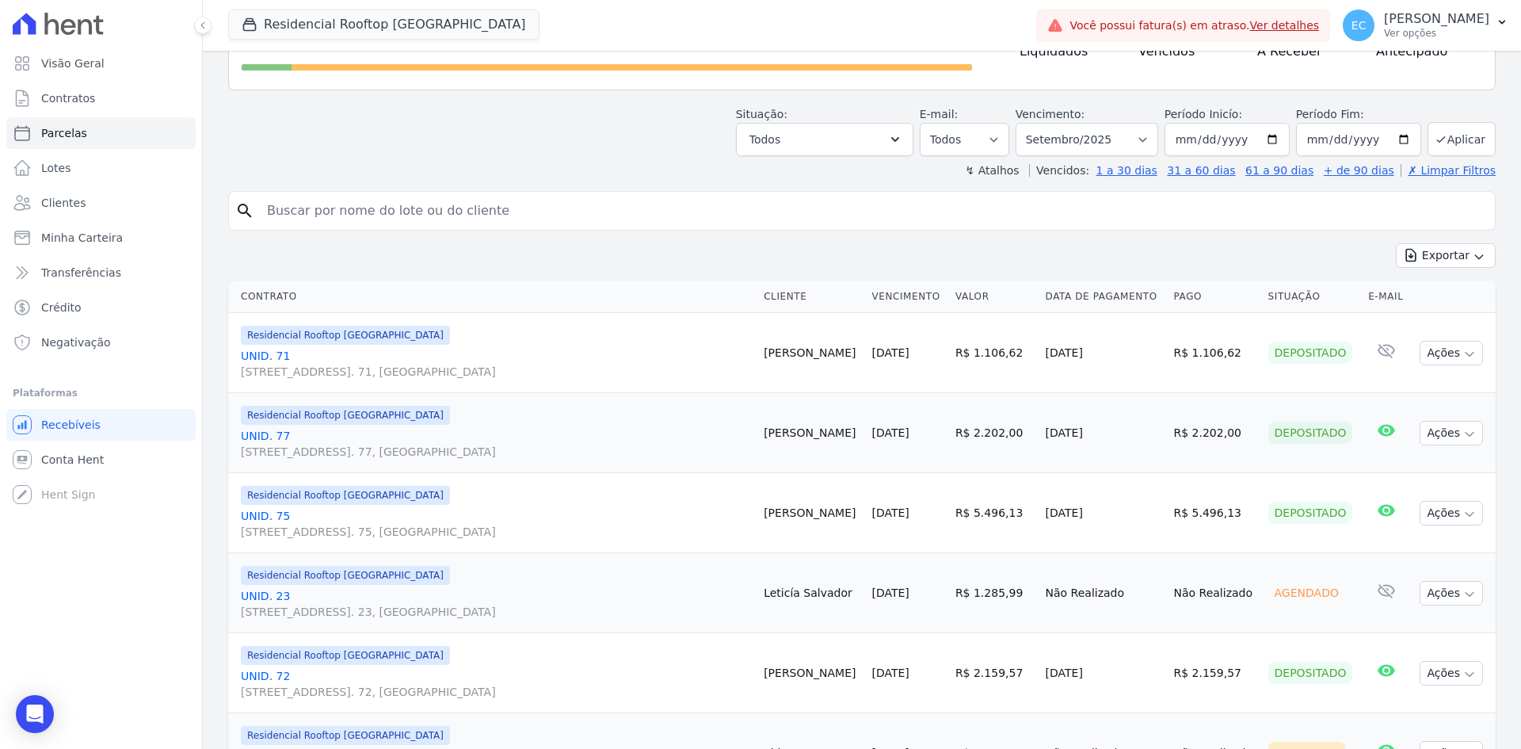
click at [263, 346] on div "Residencial Rooftop [GEOGRAPHIC_DATA] UNID. [STREET_ADDRESS] 71, [GEOGRAPHIC_DA…" at bounding box center [496, 353] width 510 height 54
click at [259, 348] on link "UNID. [STREET_ADDRESS] 71, [GEOGRAPHIC_DATA]" at bounding box center [496, 364] width 510 height 32
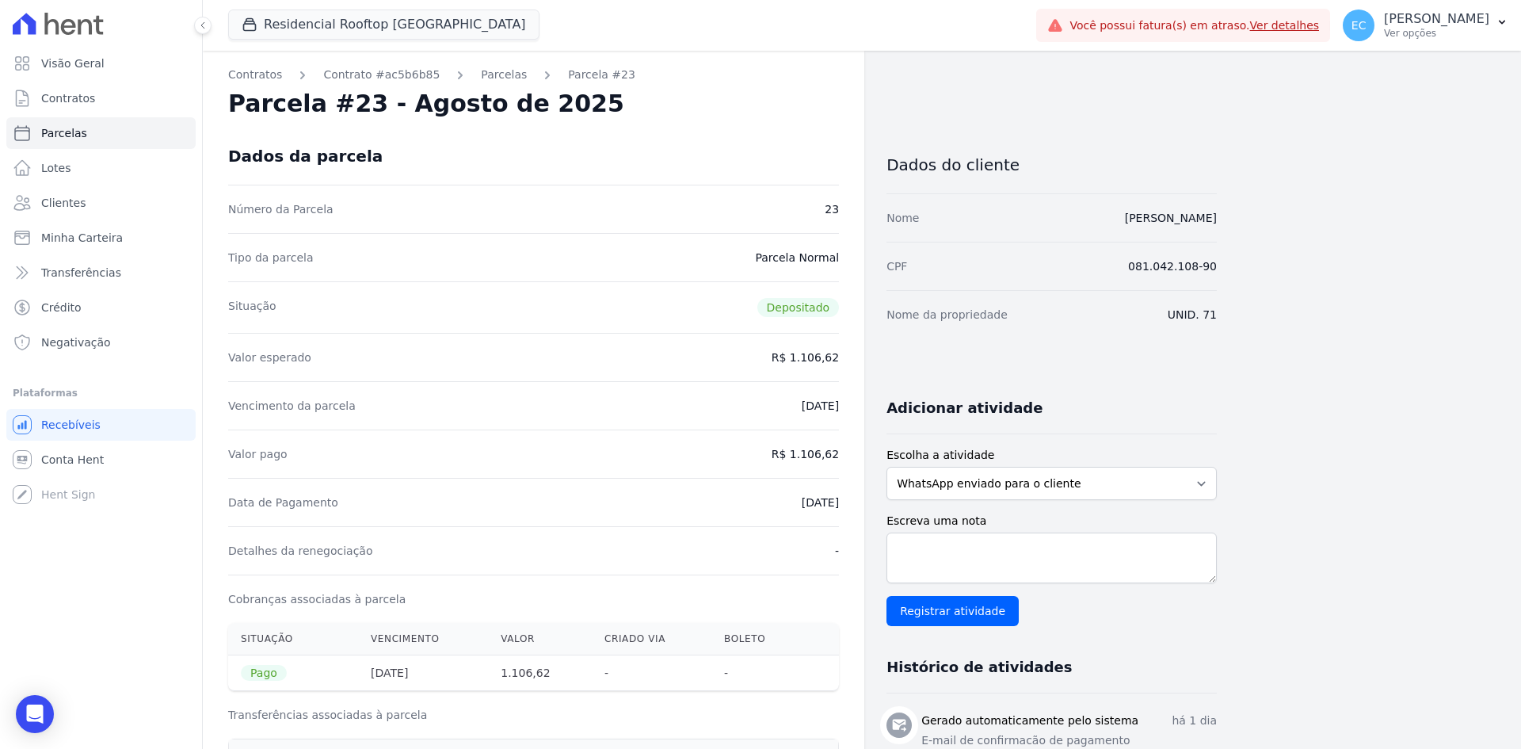
drag, startPoint x: 804, startPoint y: 359, endPoint x: 837, endPoint y: 460, distance: 106.7
click at [837, 460] on dl "Número da Parcela 23 Tipo da parcela [GEOGRAPHIC_DATA] Situação Depositado Valo…" at bounding box center [533, 438] width 611 height 506
click at [679, 437] on div "Valor pago R$ 1.106,62" at bounding box center [533, 453] width 611 height 48
drag, startPoint x: 488, startPoint y: 74, endPoint x: 572, endPoint y: 74, distance: 84.0
click at [488, 74] on link "Parcelas" at bounding box center [504, 75] width 46 height 17
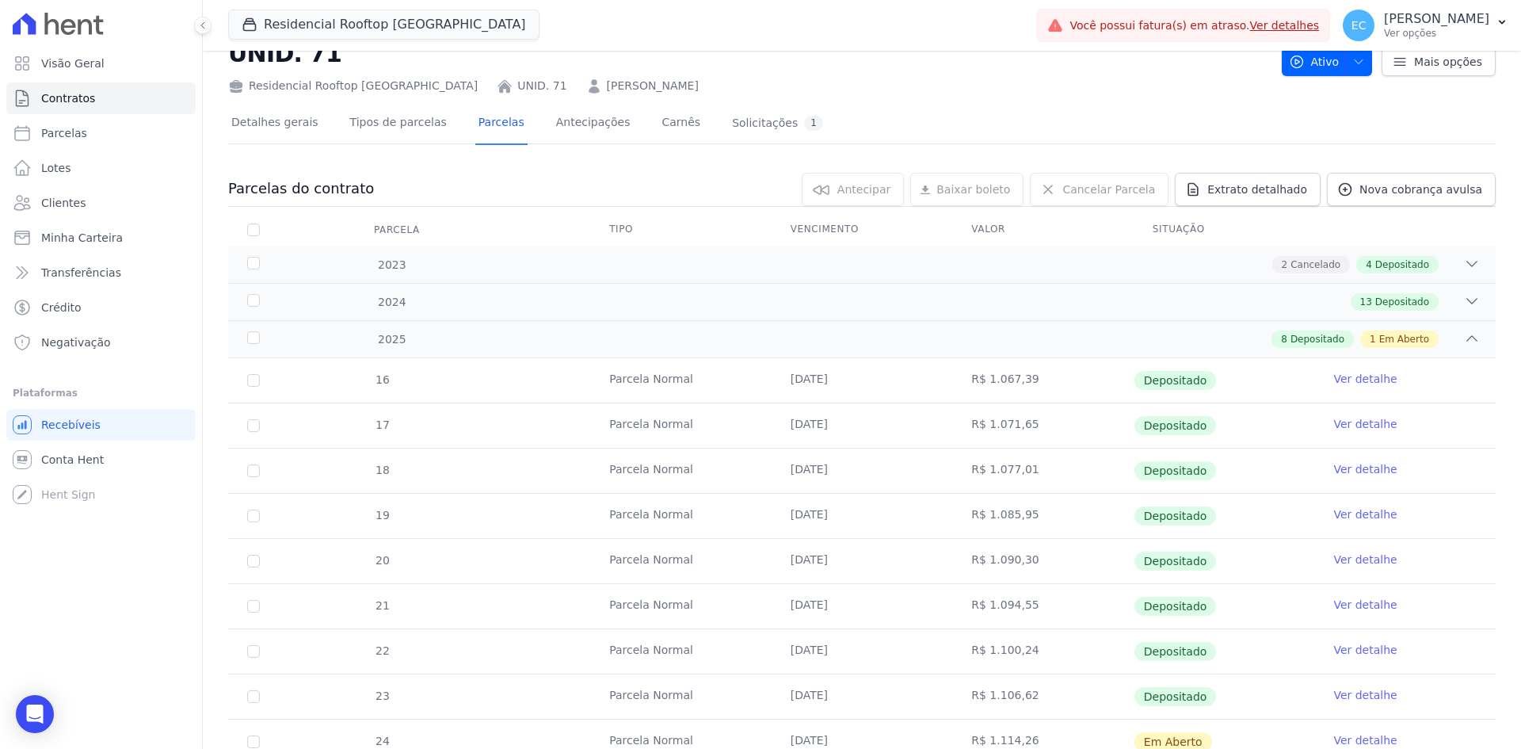
scroll to position [113, 0]
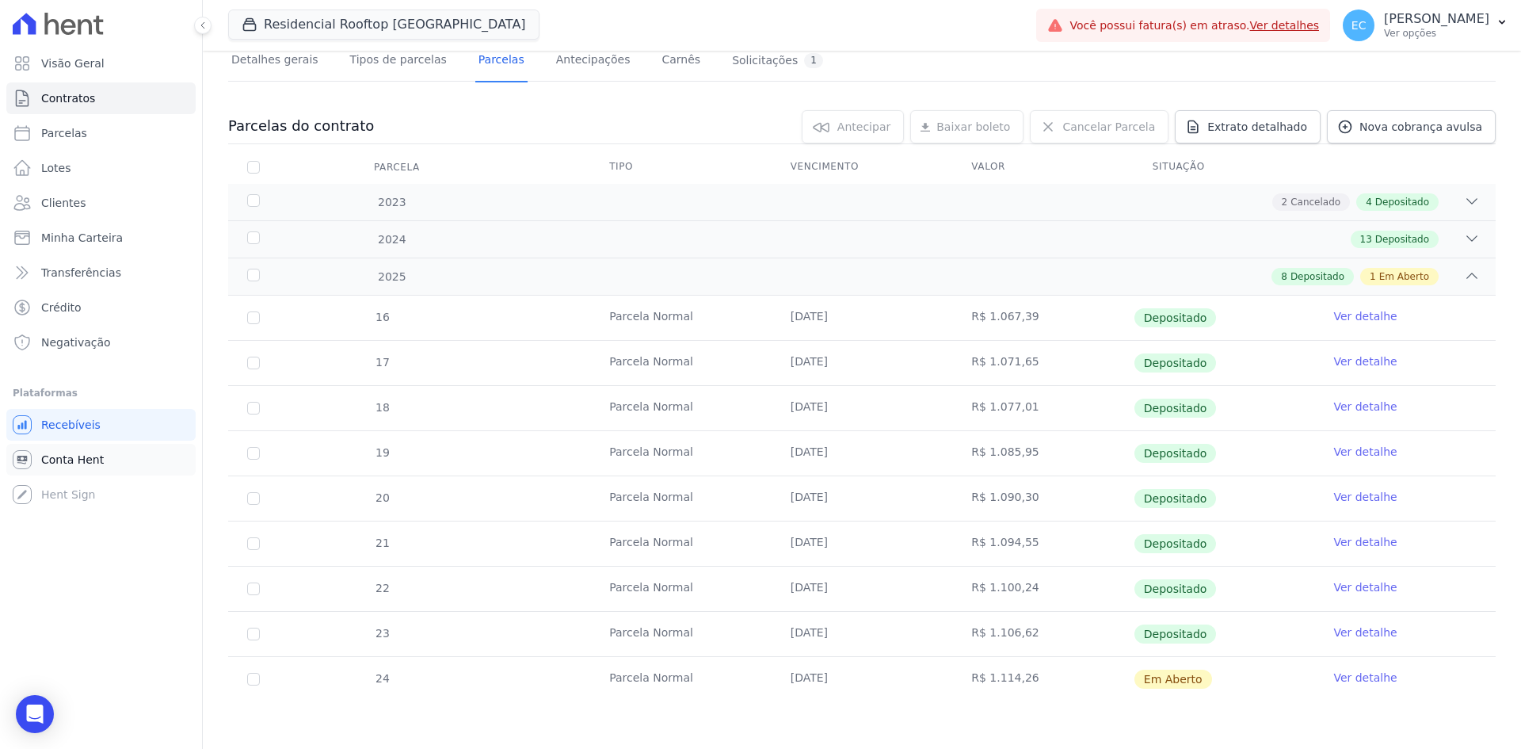
click at [74, 452] on span "Conta Hent" at bounding box center [72, 460] width 63 height 16
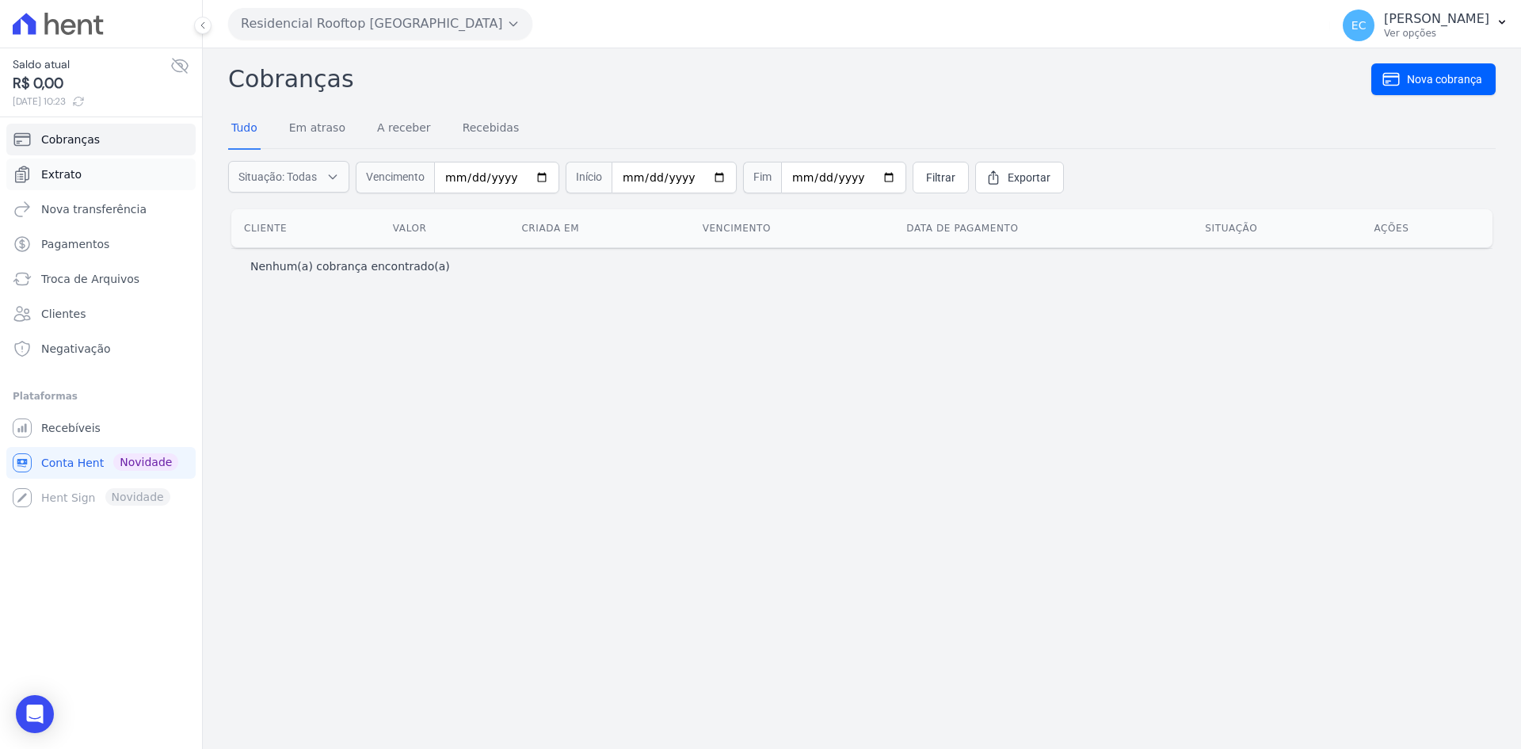
click at [97, 178] on link "Extrato" at bounding box center [100, 174] width 189 height 32
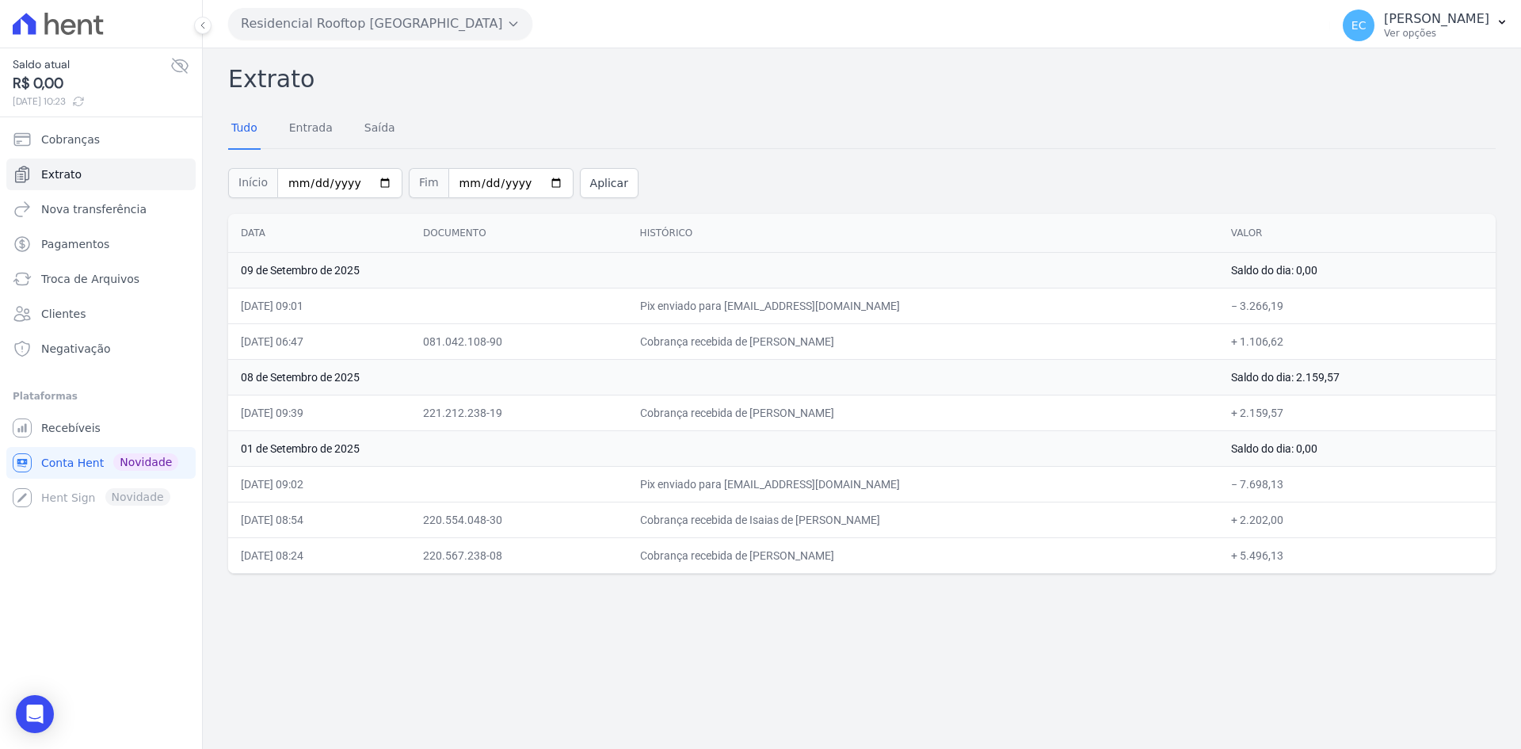
click at [394, 21] on button "Residencial Rooftop [GEOGRAPHIC_DATA]" at bounding box center [380, 24] width 304 height 32
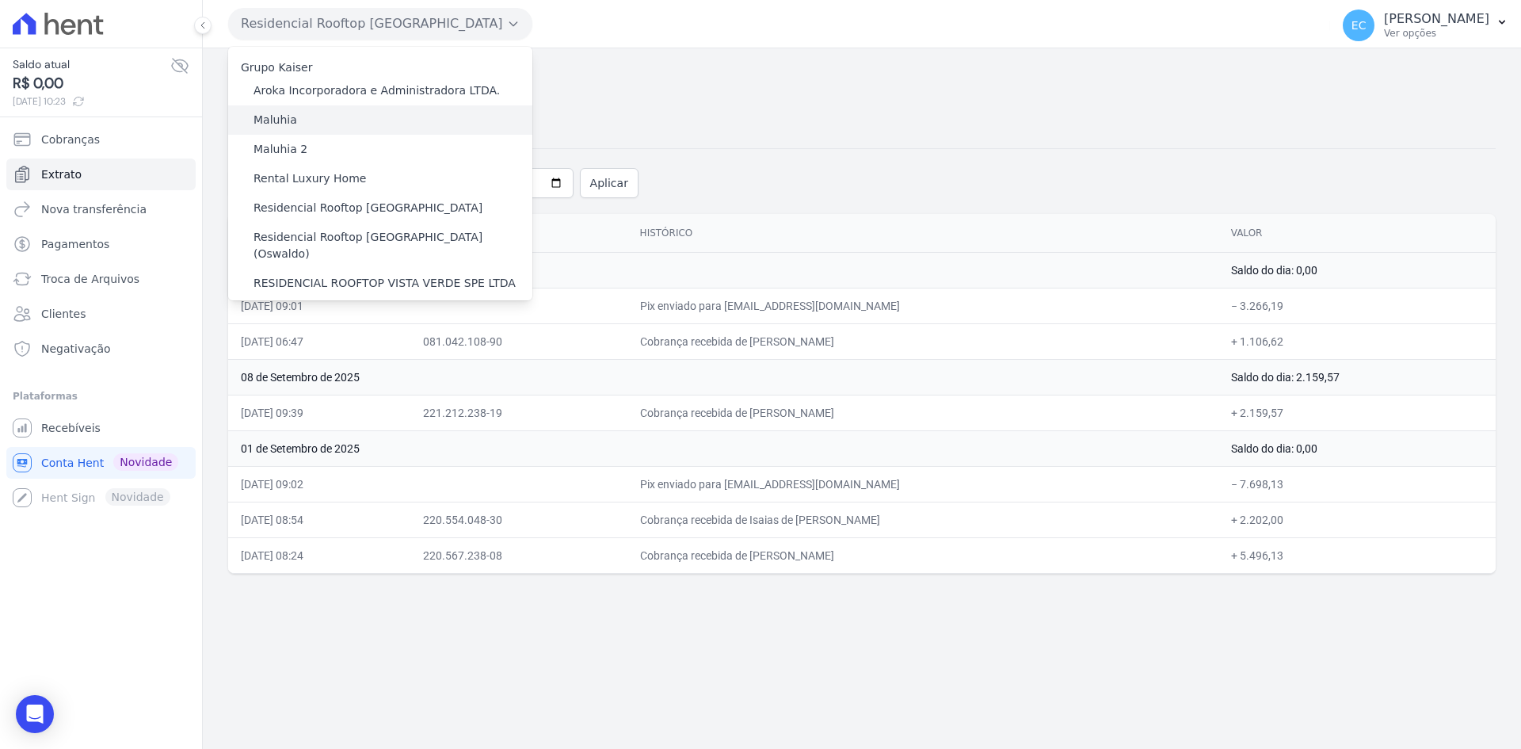
click at [308, 120] on div "Maluhia" at bounding box center [380, 119] width 304 height 29
click at [263, 124] on label "Maluhia" at bounding box center [275, 120] width 44 height 17
click at [0, 0] on input "Maluhia" at bounding box center [0, 0] width 0 height 0
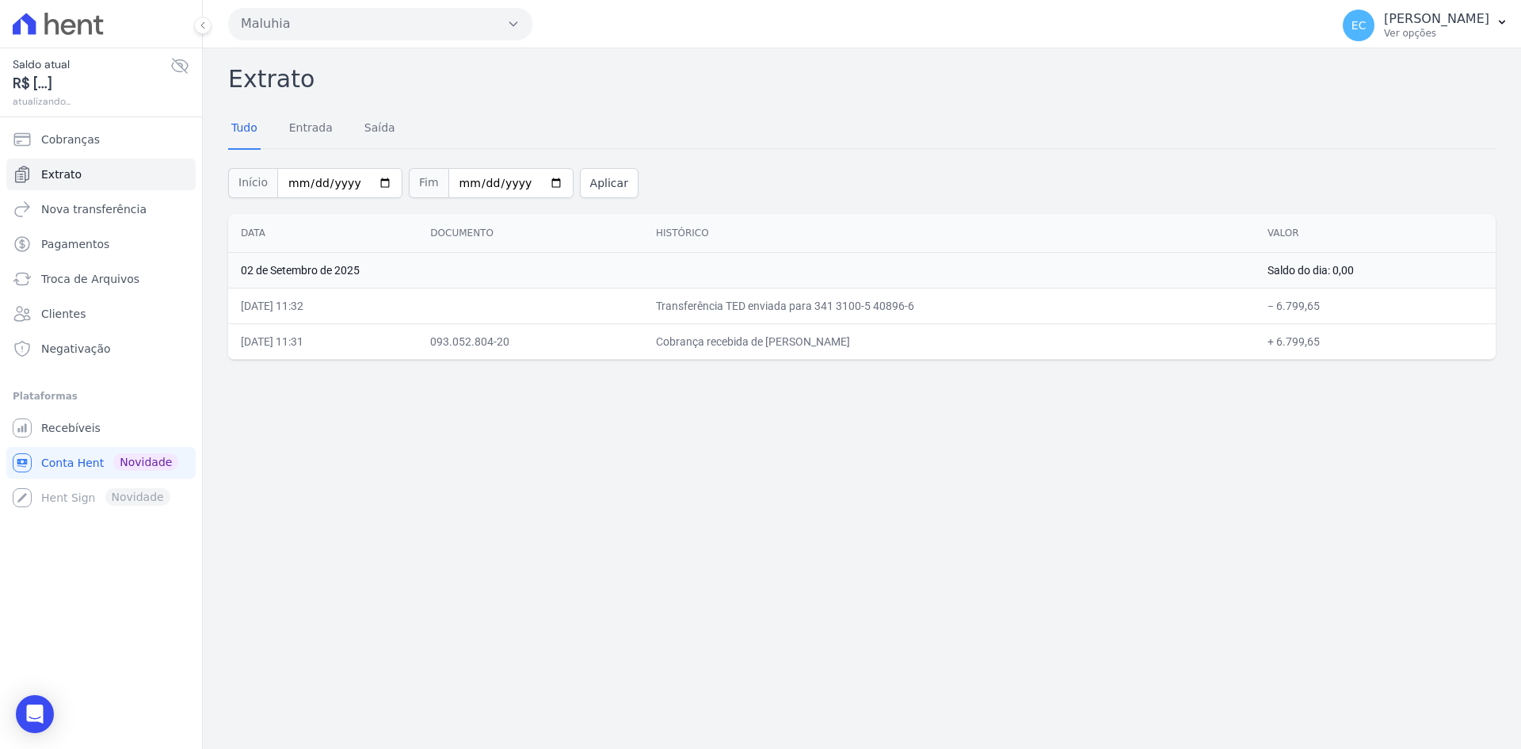
click at [318, 29] on button "Maluhia" at bounding box center [380, 24] width 304 height 32
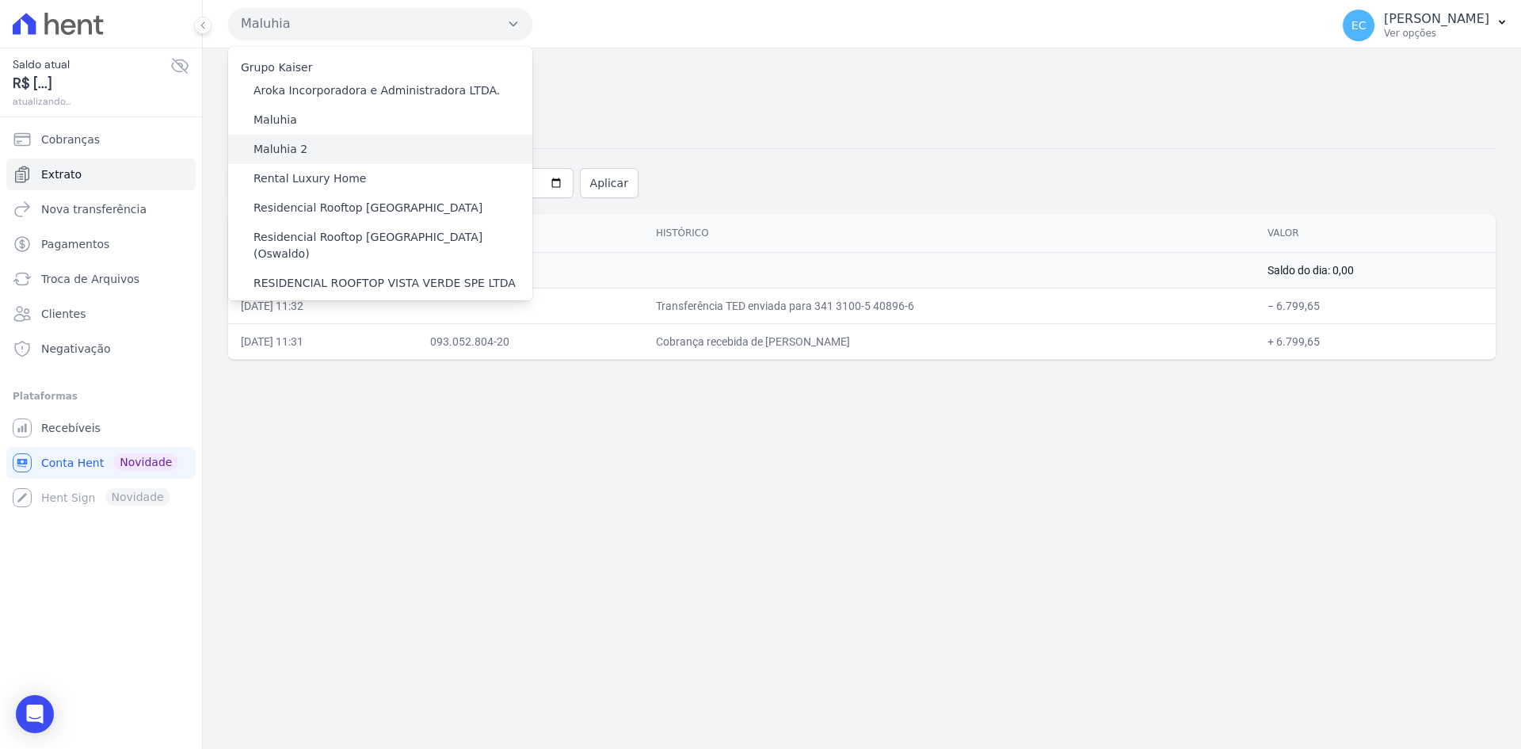
click at [289, 154] on label "Maluhia 2" at bounding box center [280, 149] width 54 height 17
click at [0, 0] on input "Maluhia 2" at bounding box center [0, 0] width 0 height 0
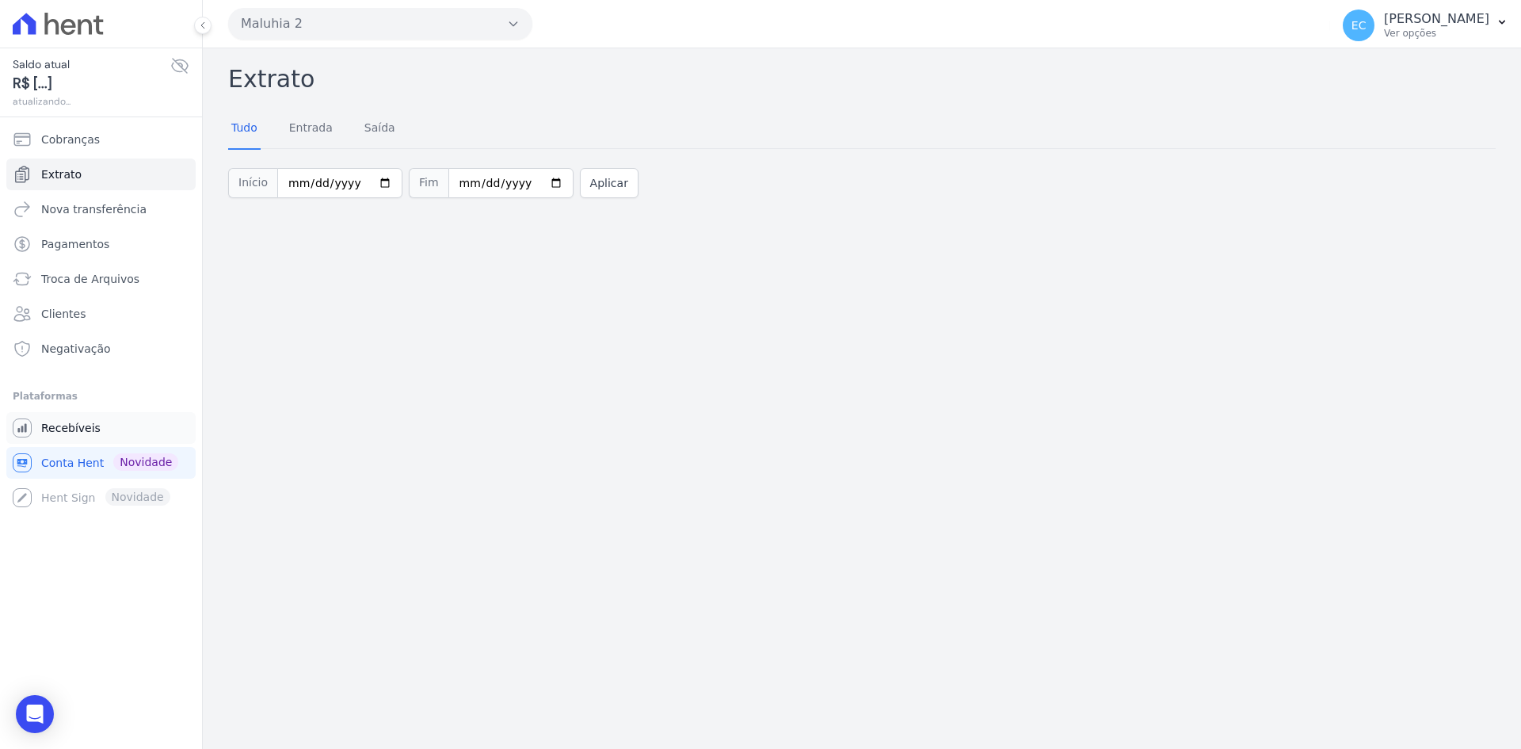
click at [110, 434] on link "Recebíveis" at bounding box center [100, 428] width 189 height 32
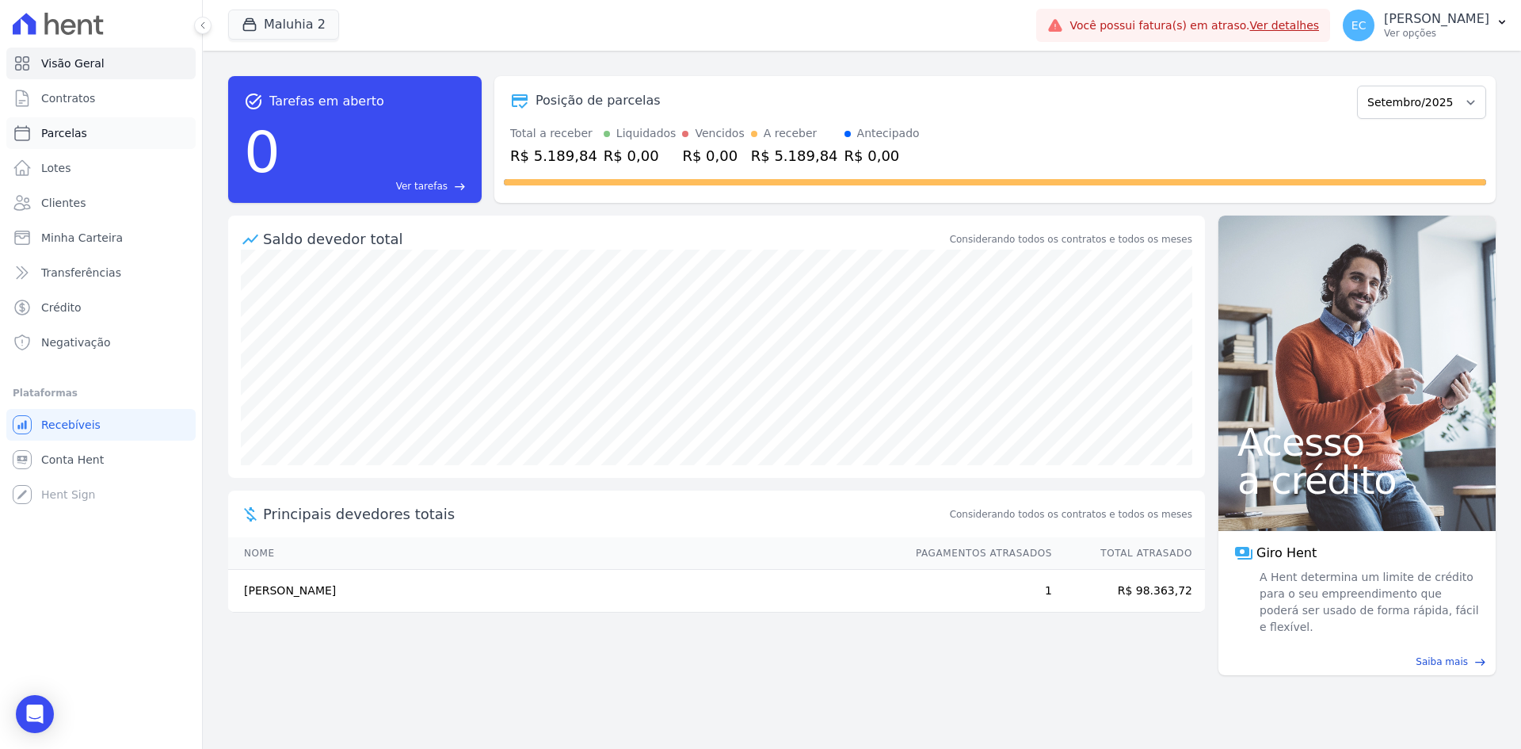
click at [121, 139] on link "Parcelas" at bounding box center [100, 133] width 189 height 32
select select
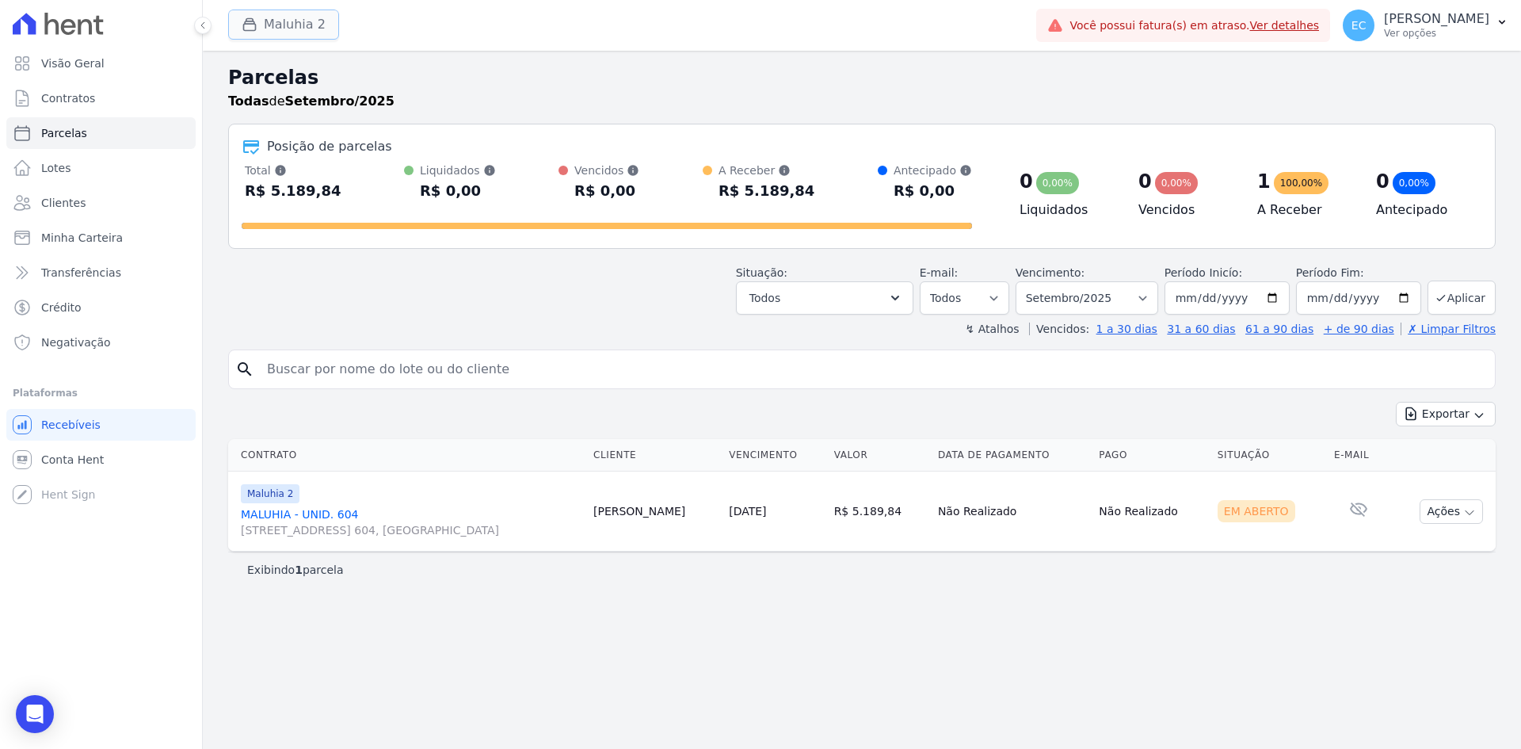
click at [265, 19] on button "Maluhia 2" at bounding box center [283, 25] width 111 height 30
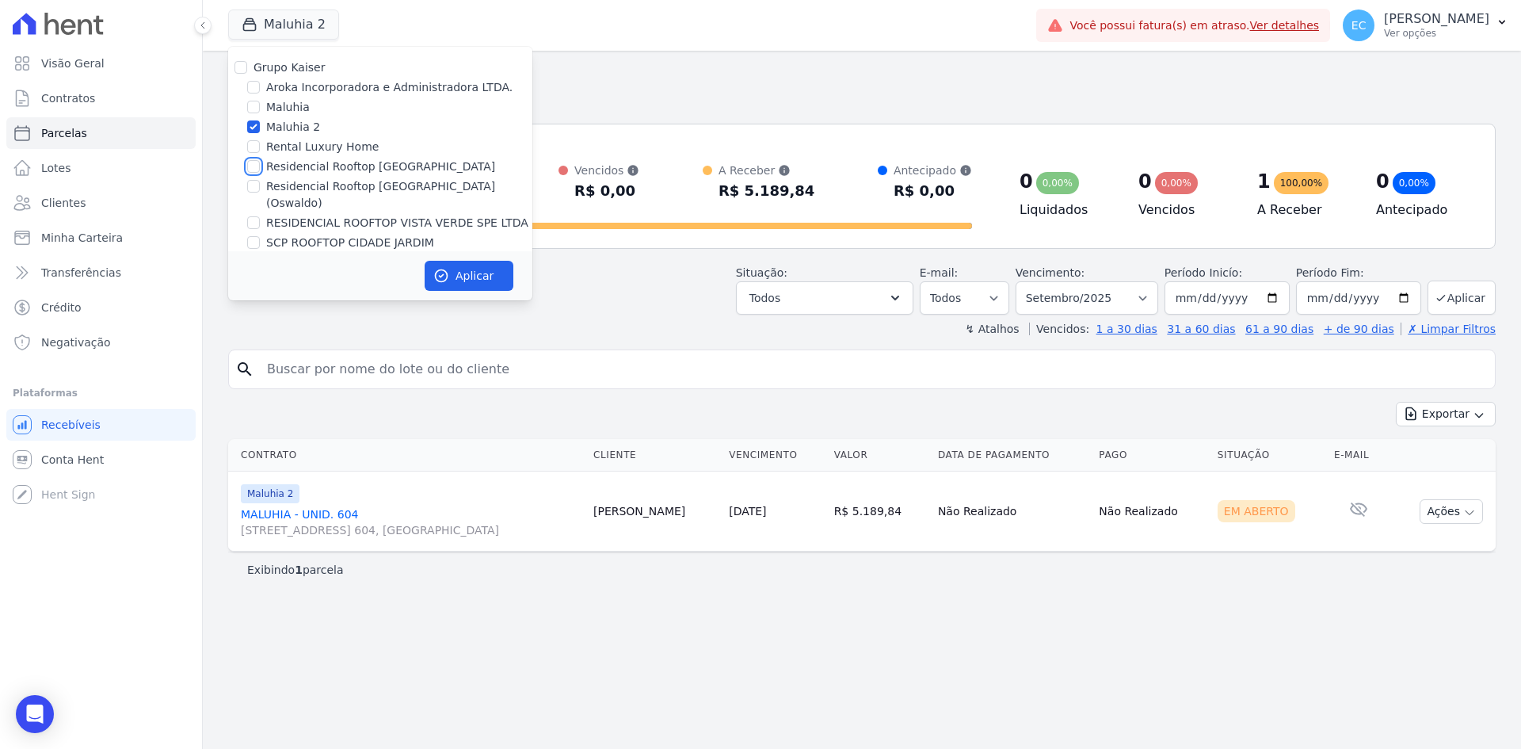
click at [253, 167] on input "Residencial Rooftop [GEOGRAPHIC_DATA]" at bounding box center [253, 166] width 13 height 13
checkbox input "true"
click at [253, 127] on input "Maluhia 2" at bounding box center [253, 126] width 13 height 13
checkbox input "false"
click at [440, 279] on icon "button" at bounding box center [441, 276] width 16 height 16
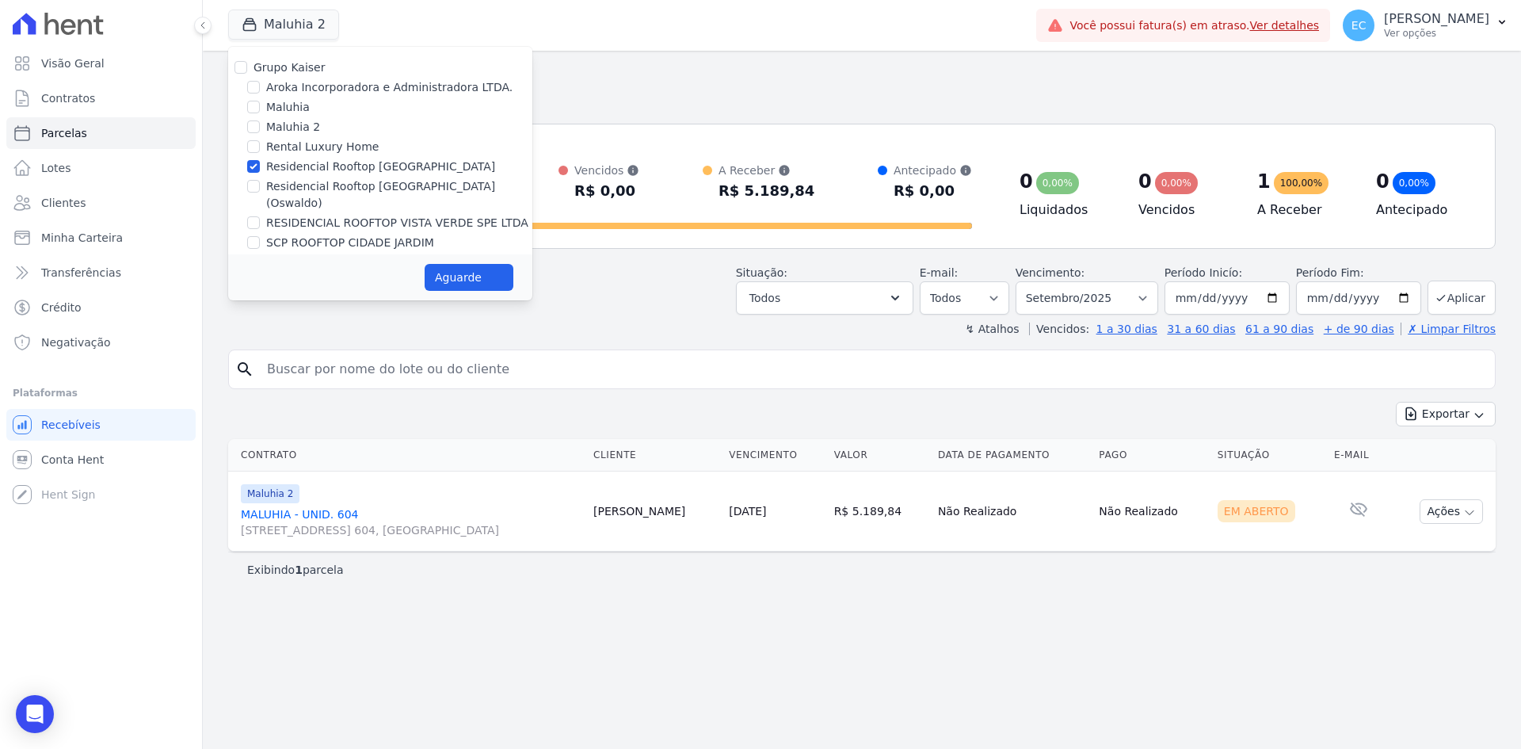
select select
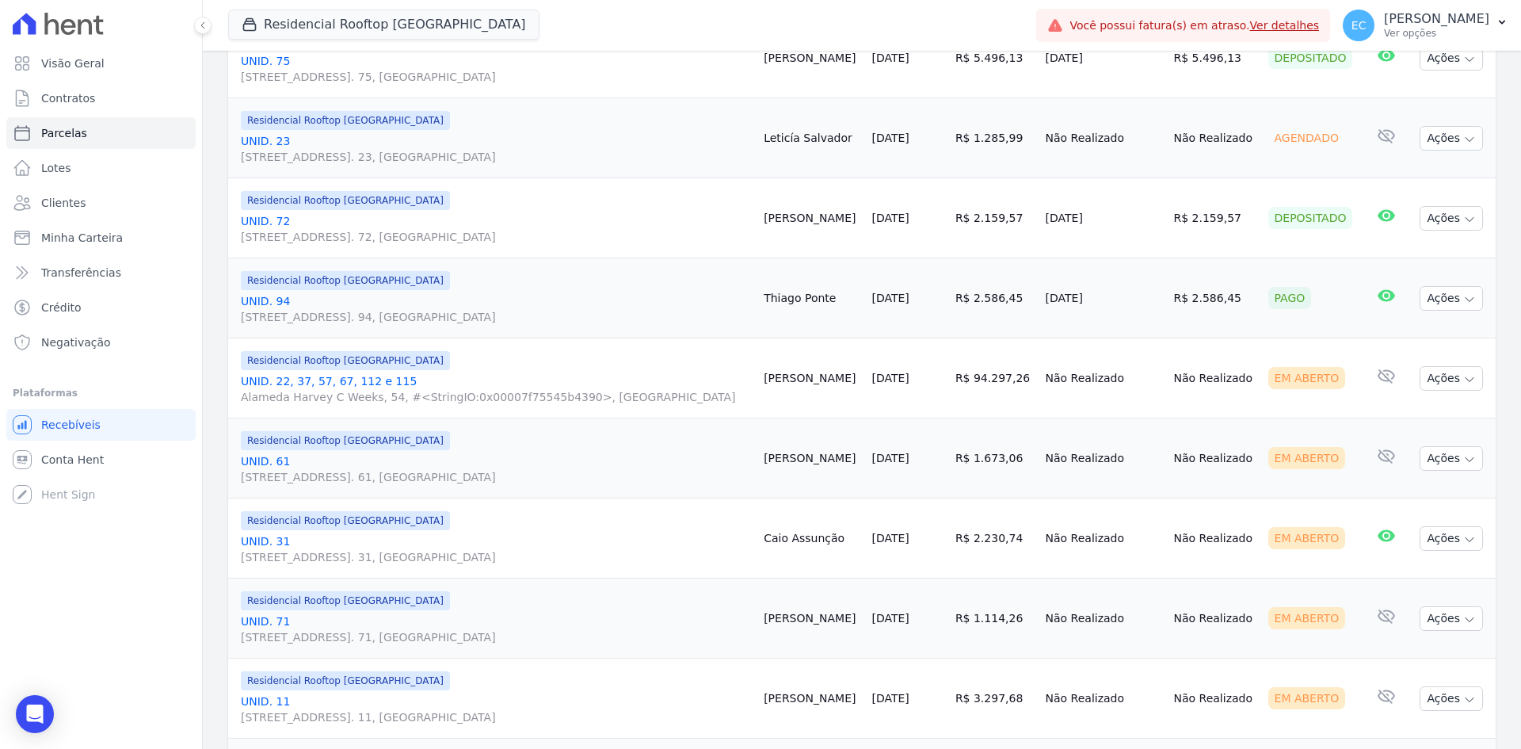
scroll to position [555, 0]
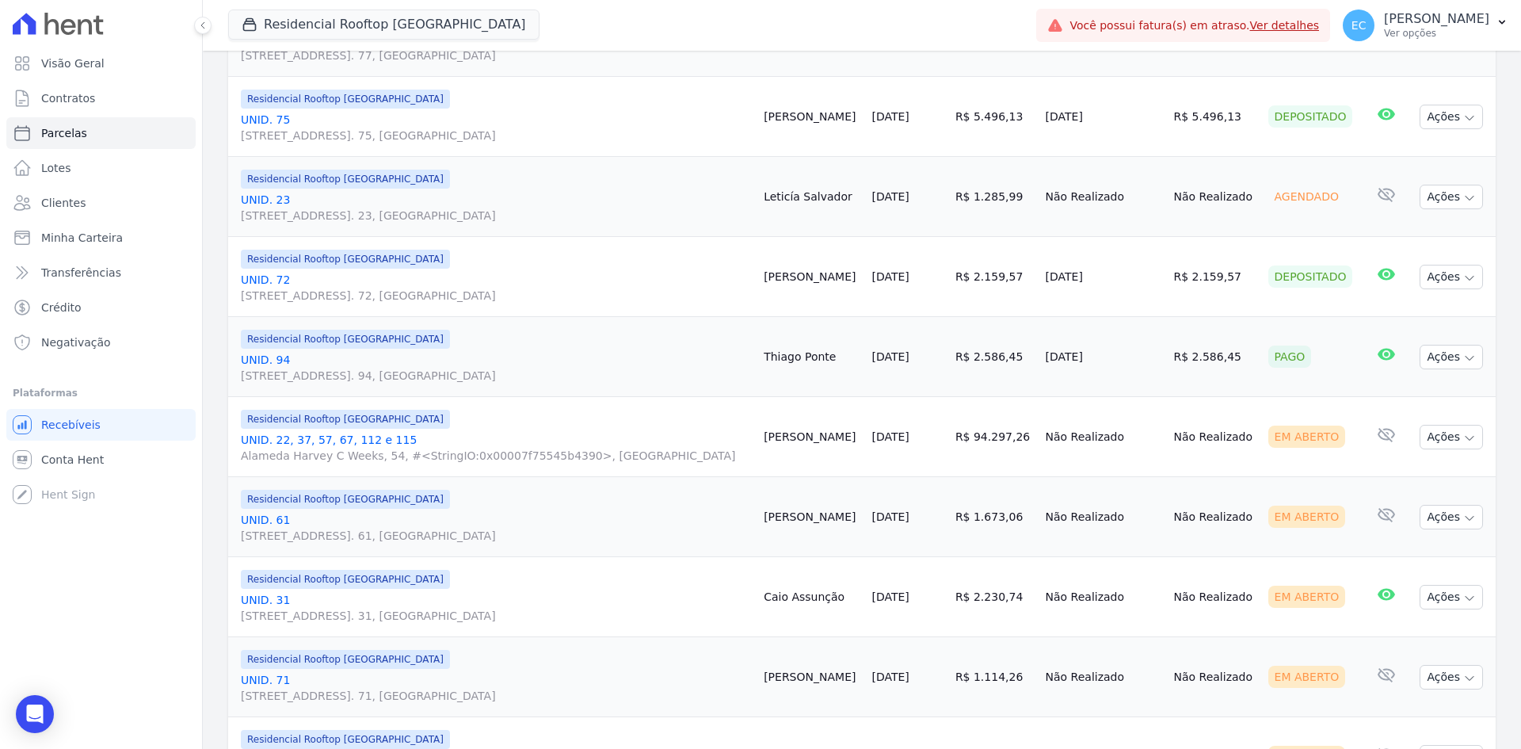
drag, startPoint x: 824, startPoint y: 11, endPoint x: 982, endPoint y: 12, distance: 158.4
click at [981, 12] on div "Residencial Rooftop [GEOGRAPHIC_DATA] Grupo Kaiser Aroka Incorporadora e Admini…" at bounding box center [629, 25] width 802 height 52
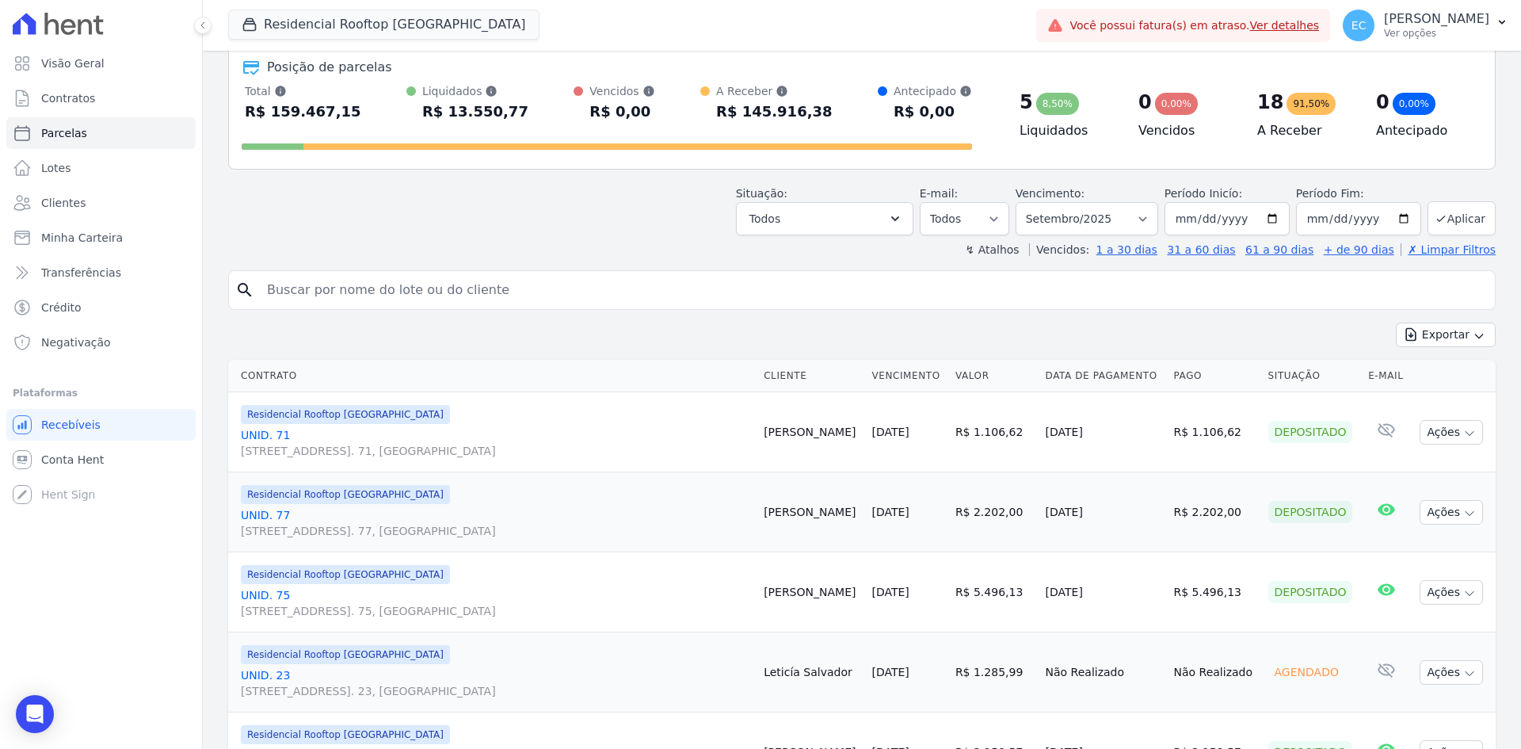
scroll to position [0, 0]
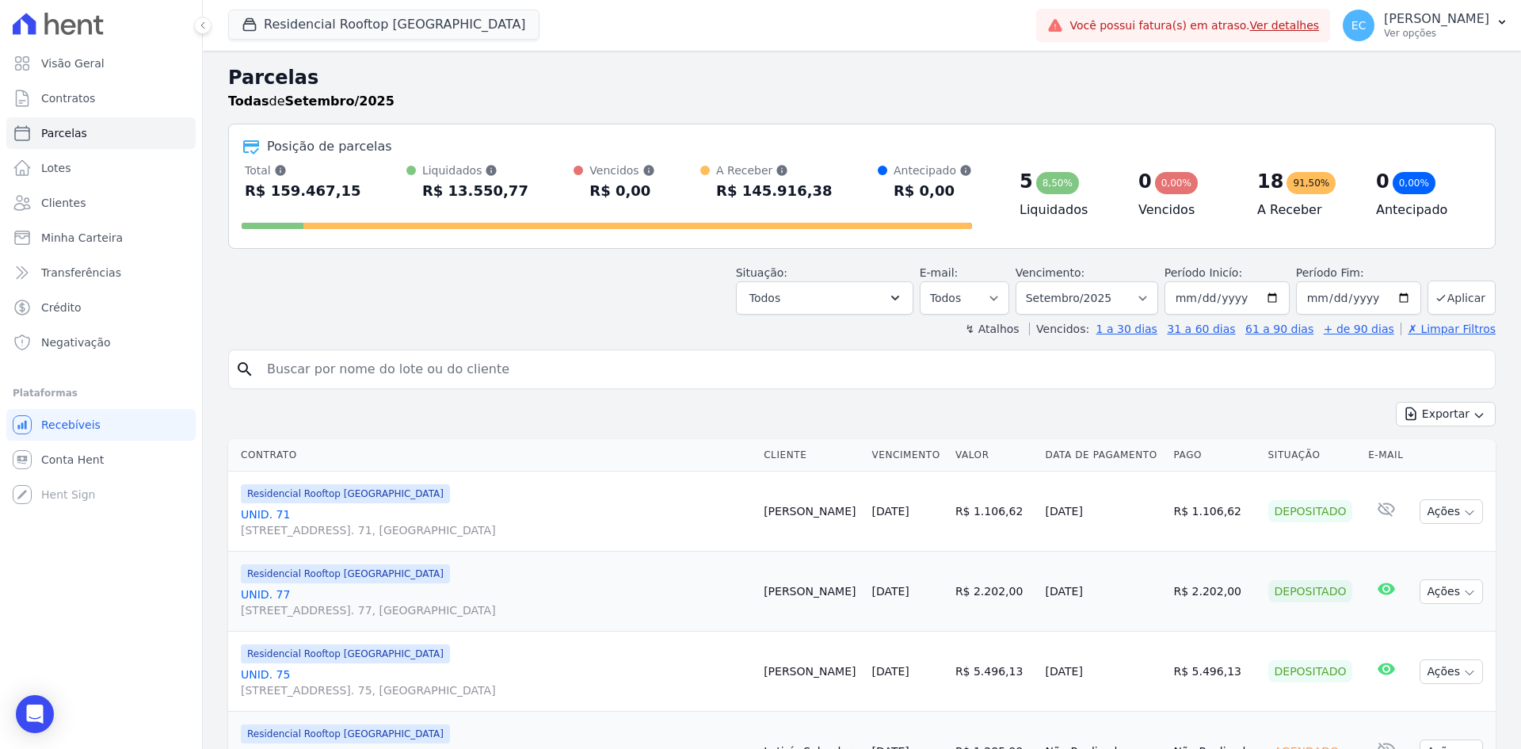
drag, startPoint x: 427, startPoint y: 192, endPoint x: 533, endPoint y: 211, distance: 107.8
click at [532, 191] on div "Total Soma das parcelas pagas, vencidas, em aberto e agendadas. Não considera p…" at bounding box center [607, 182] width 730 height 41
click at [525, 276] on div "Situação: Agendado Em Aberto Pago Processando Cancelado Vencido Transferindo De…" at bounding box center [861, 286] width 1267 height 56
drag, startPoint x: 414, startPoint y: 189, endPoint x: 531, endPoint y: 196, distance: 116.7
click at [531, 196] on div "Total Soma das parcelas pagas, vencidas, em aberto e agendadas. Não considera p…" at bounding box center [607, 182] width 730 height 41
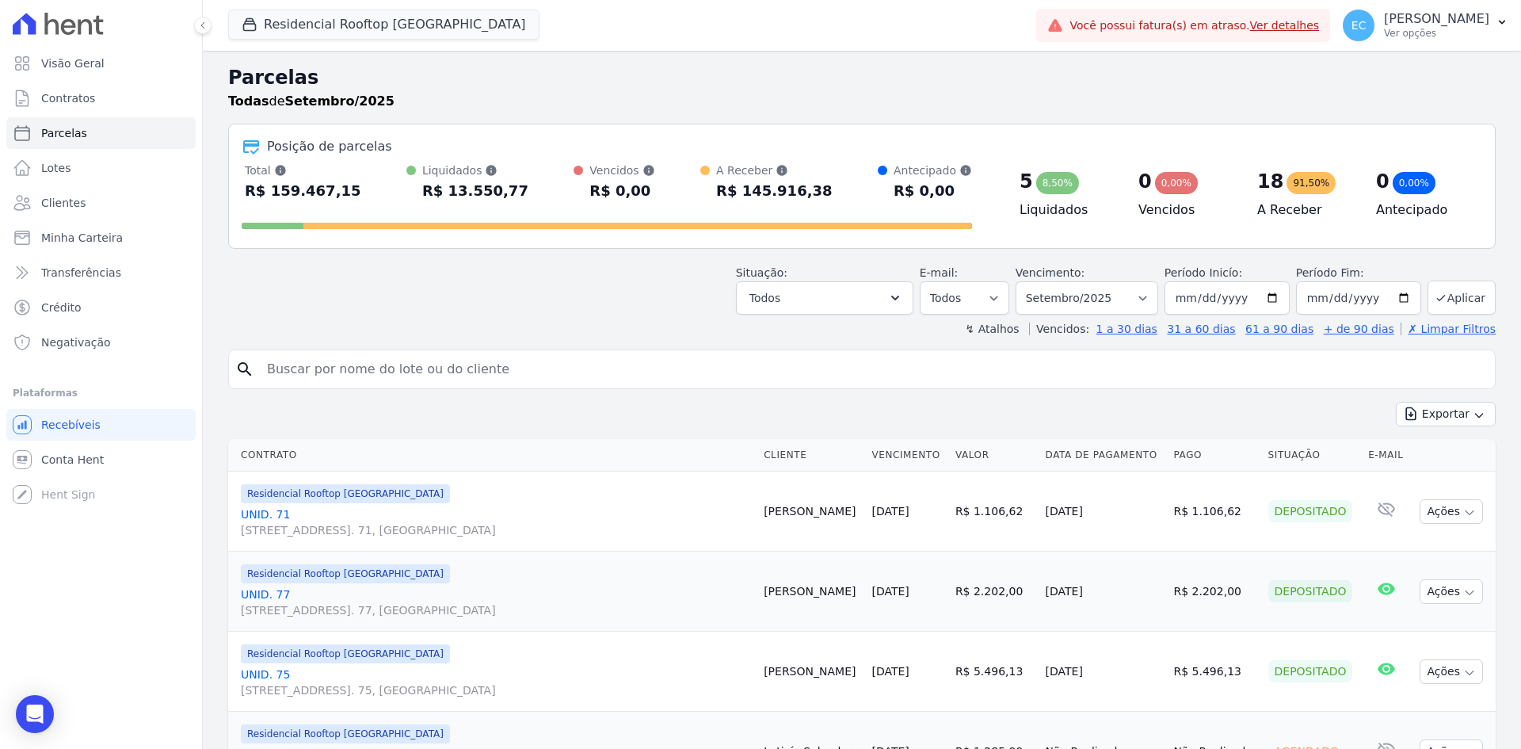
click at [518, 282] on div "Situação: Agendado Em Aberto Pago Processando Cancelado Vencido Transferindo De…" at bounding box center [861, 286] width 1267 height 56
click at [310, 369] on input "search" at bounding box center [872, 369] width 1231 height 32
click at [361, 290] on div "Situação: Agendado Em Aberto Pago Processando Cancelado Vencido Transferindo De…" at bounding box center [861, 286] width 1267 height 56
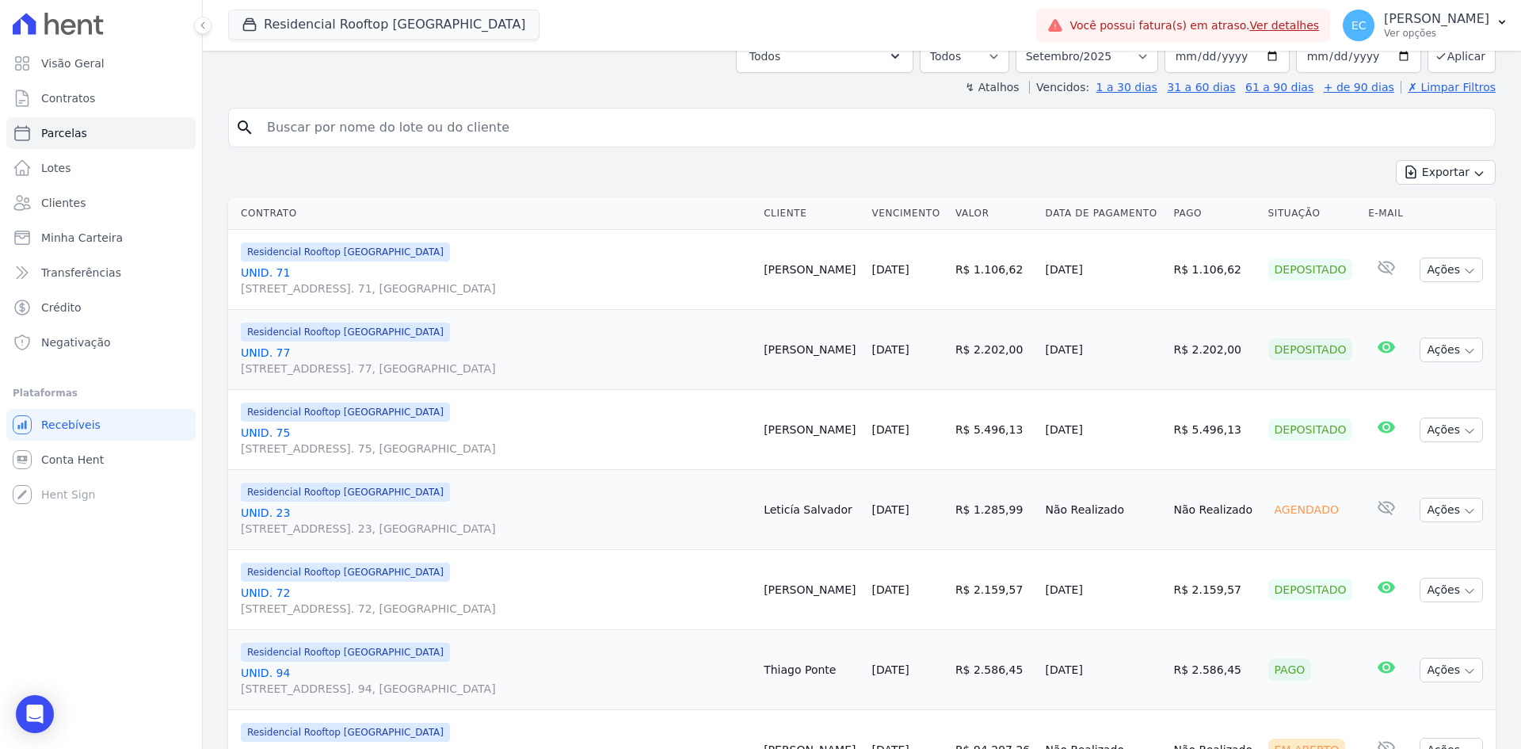
scroll to position [158, 0]
